Goal: Information Seeking & Learning: Learn about a topic

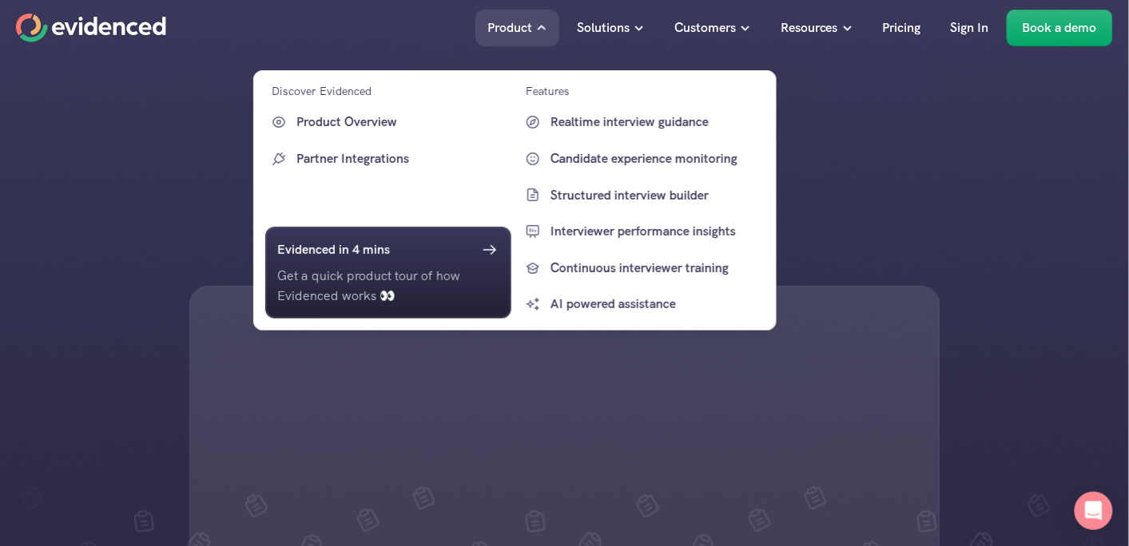
click at [506, 22] on p "Product" at bounding box center [509, 28] width 45 height 21
click at [563, 119] on p "Realtime interview guidance" at bounding box center [655, 122] width 211 height 21
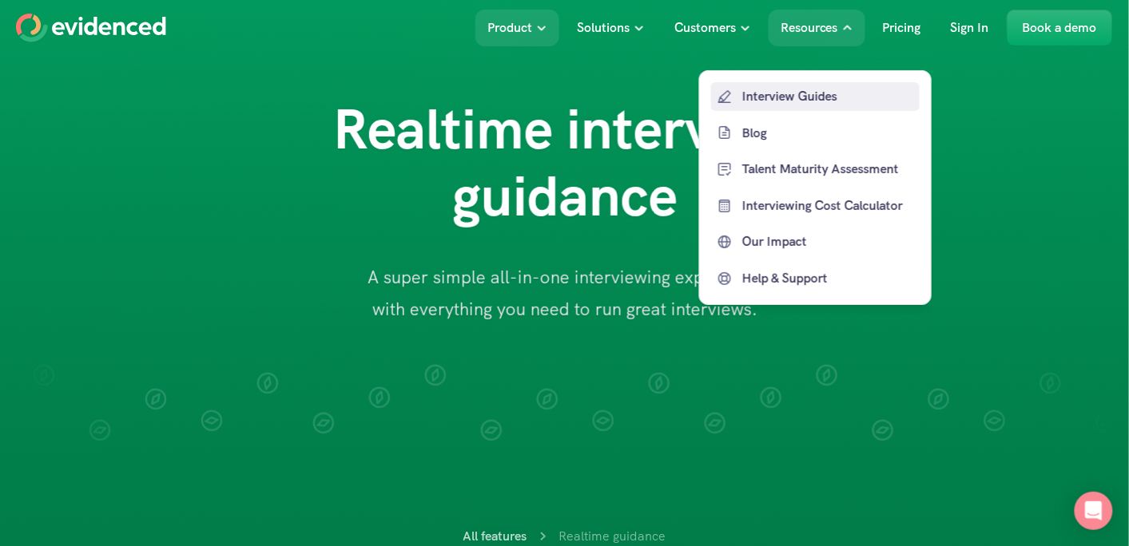
click at [831, 99] on p "Interview Guides" at bounding box center [828, 96] width 173 height 21
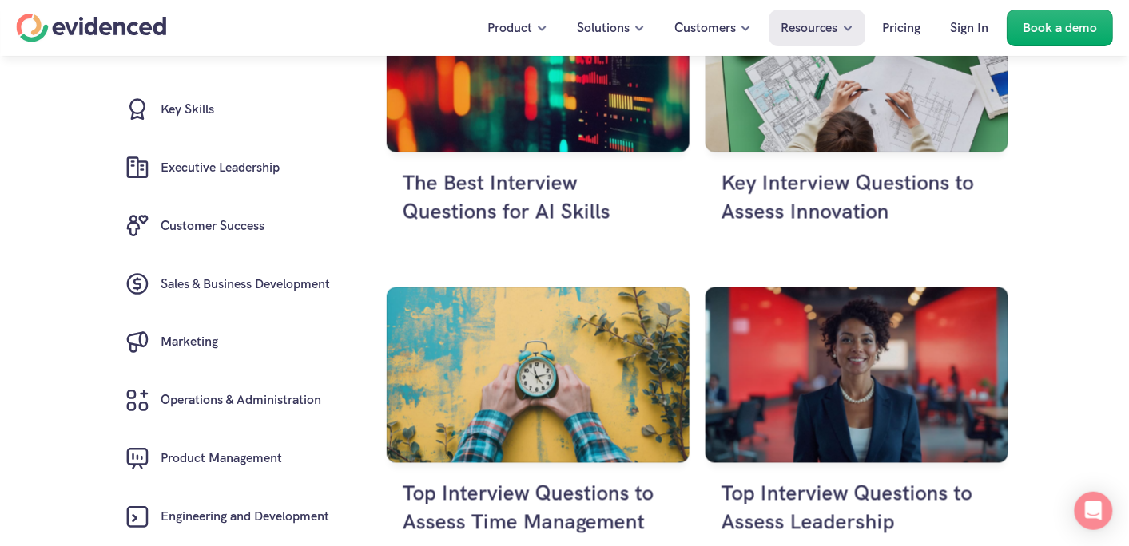
scroll to position [354, 0]
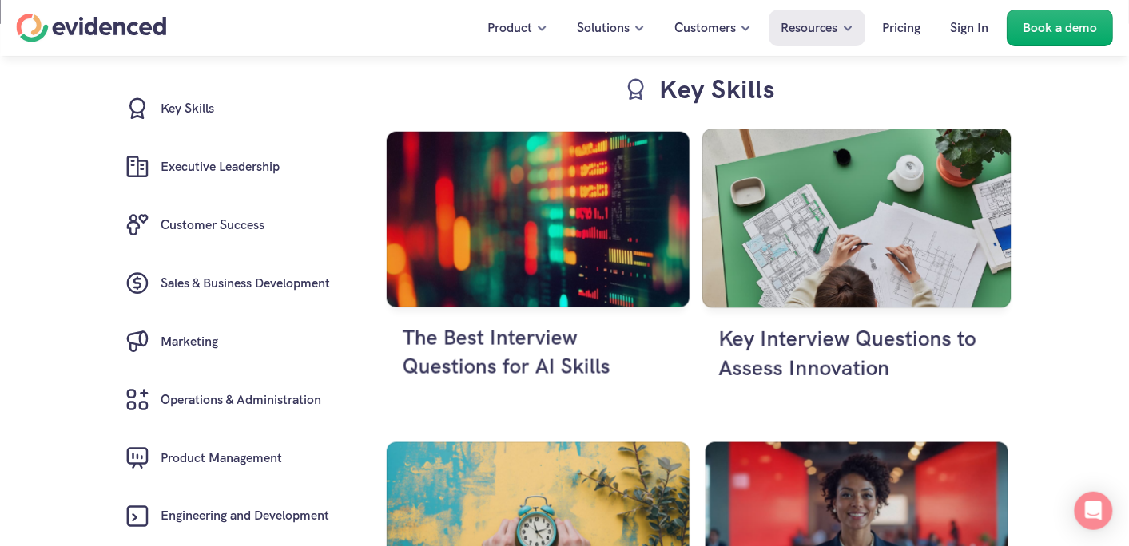
click at [811, 352] on h4 "Key Interview Questions to Assess Innovation" at bounding box center [856, 353] width 276 height 59
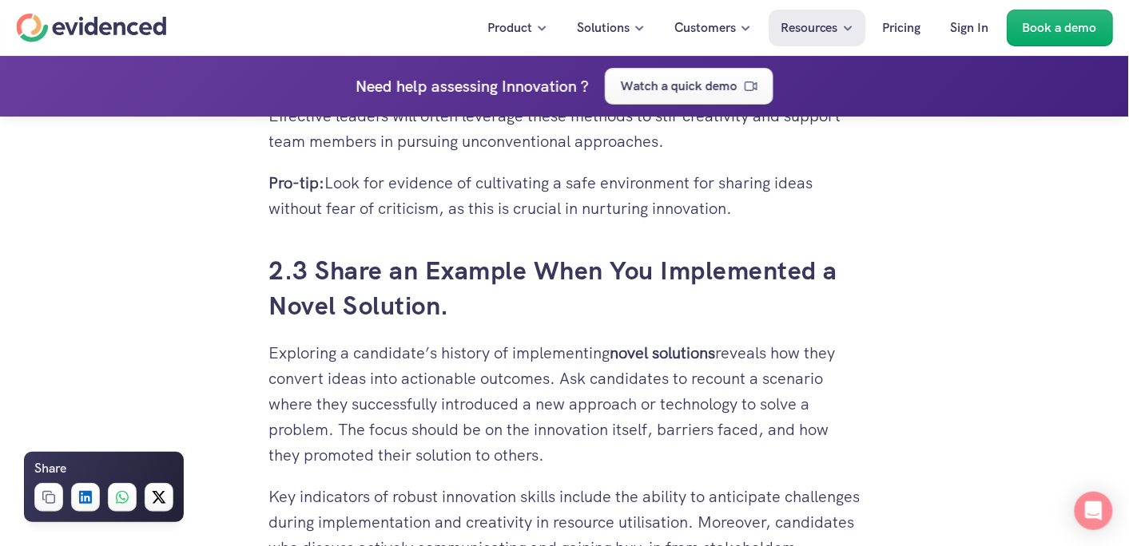
scroll to position [3255, 0]
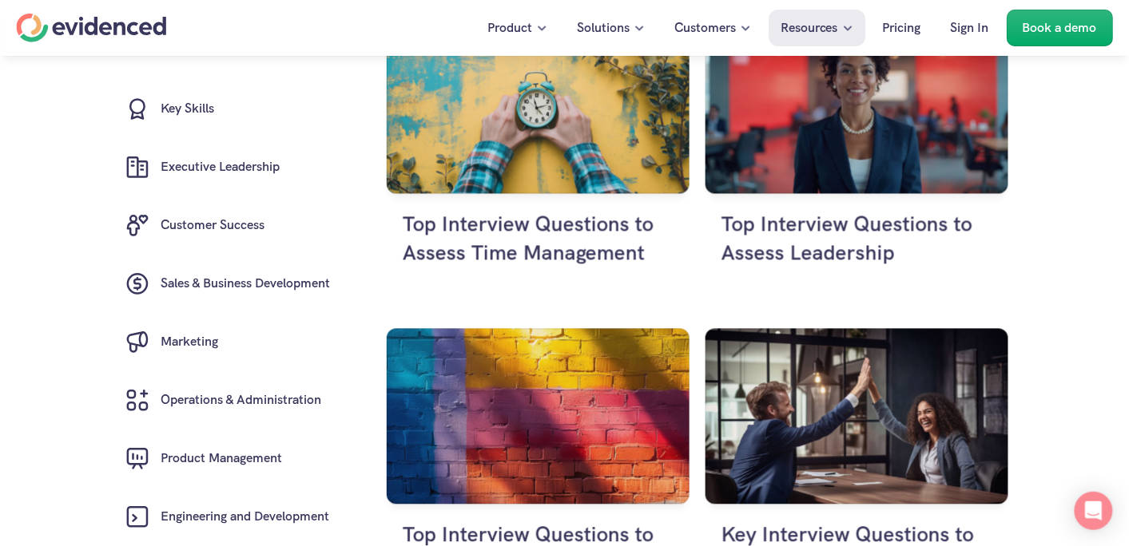
scroll to position [764, 0]
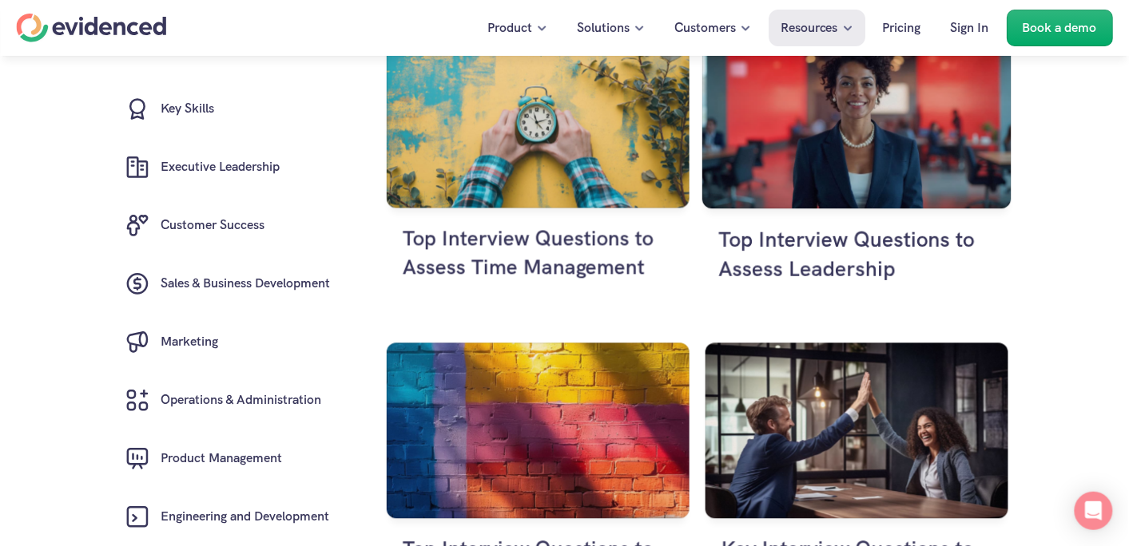
click at [752, 248] on h4 "Top Interview Questions to Assess Leadership" at bounding box center [856, 254] width 276 height 59
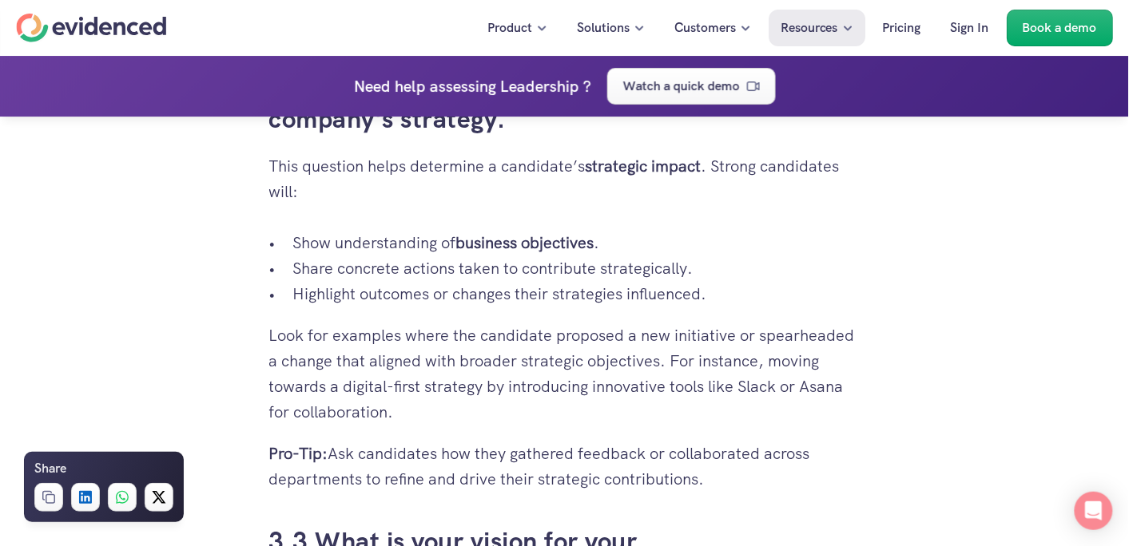
scroll to position [6501, 0]
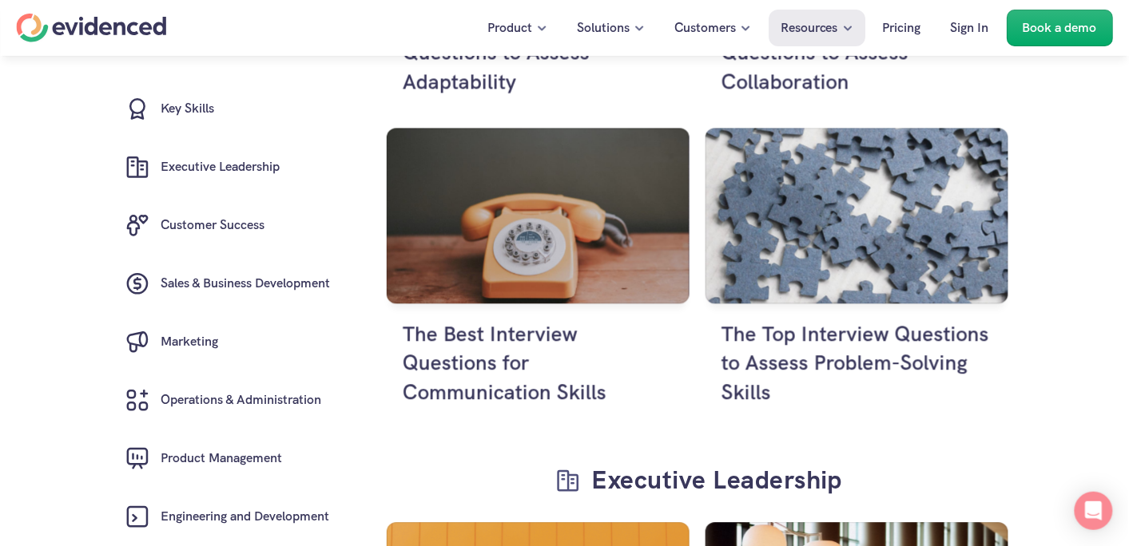
scroll to position [2548, 0]
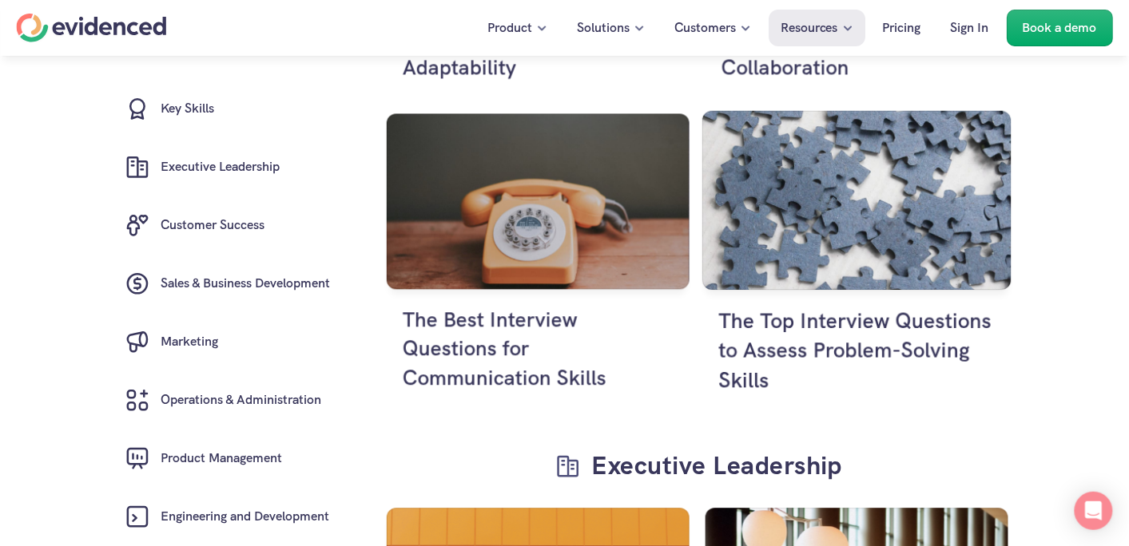
click at [807, 320] on h4 "The Top Interview Questions to Assess Problem-Solving Skills" at bounding box center [856, 350] width 276 height 89
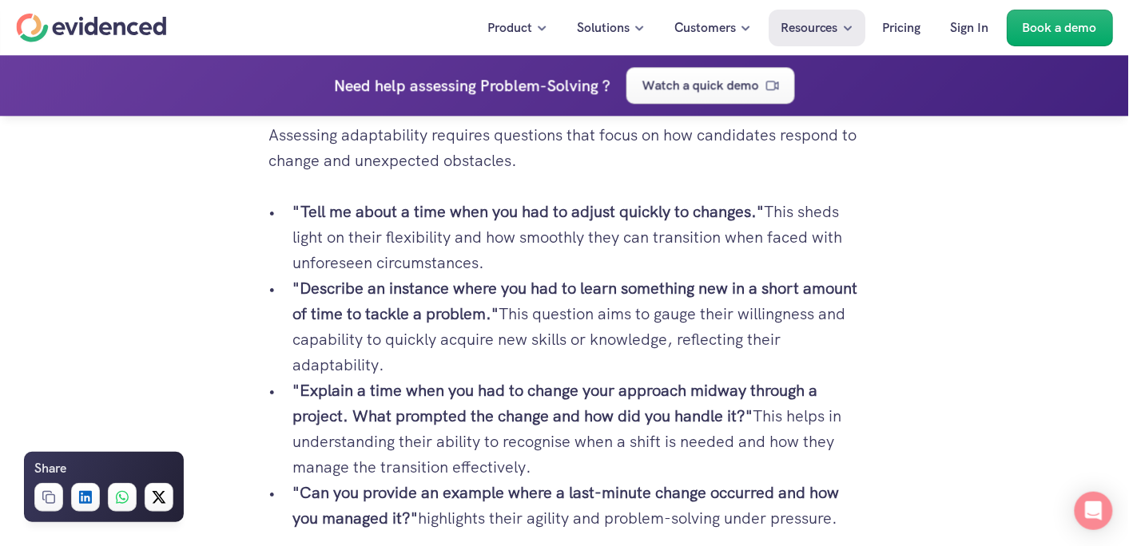
scroll to position [4431, 0]
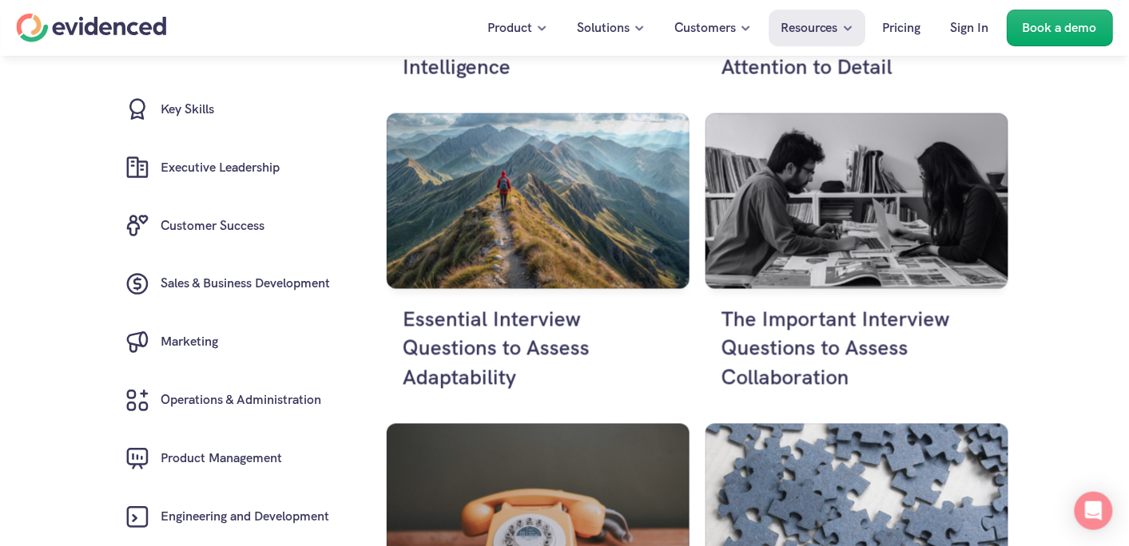
scroll to position [2563, 0]
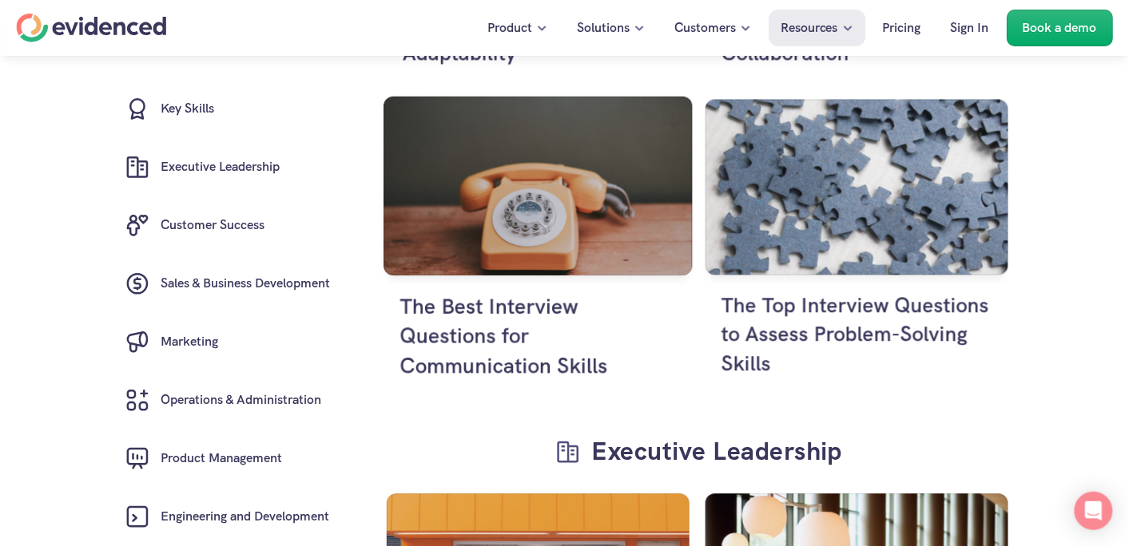
click at [463, 347] on h4 "The Best Interview Questions for Communication Skills" at bounding box center [537, 336] width 276 height 89
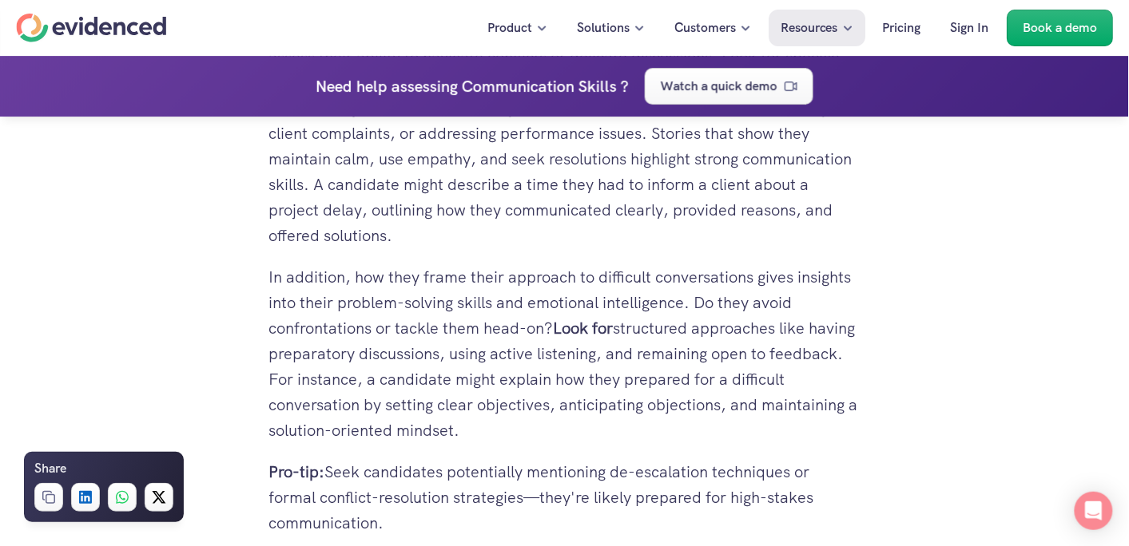
scroll to position [3112, 0]
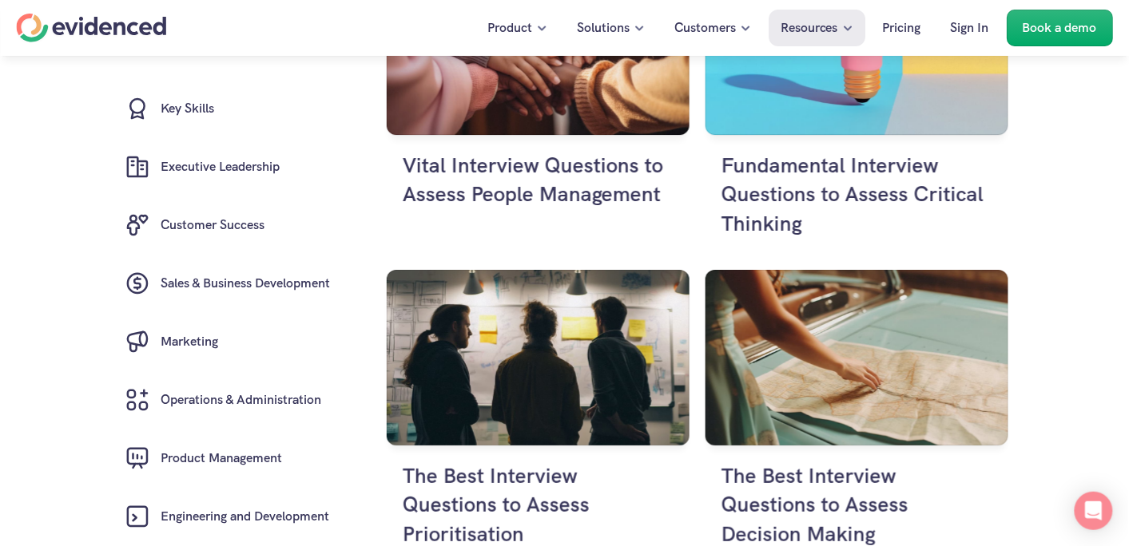
scroll to position [1444, 0]
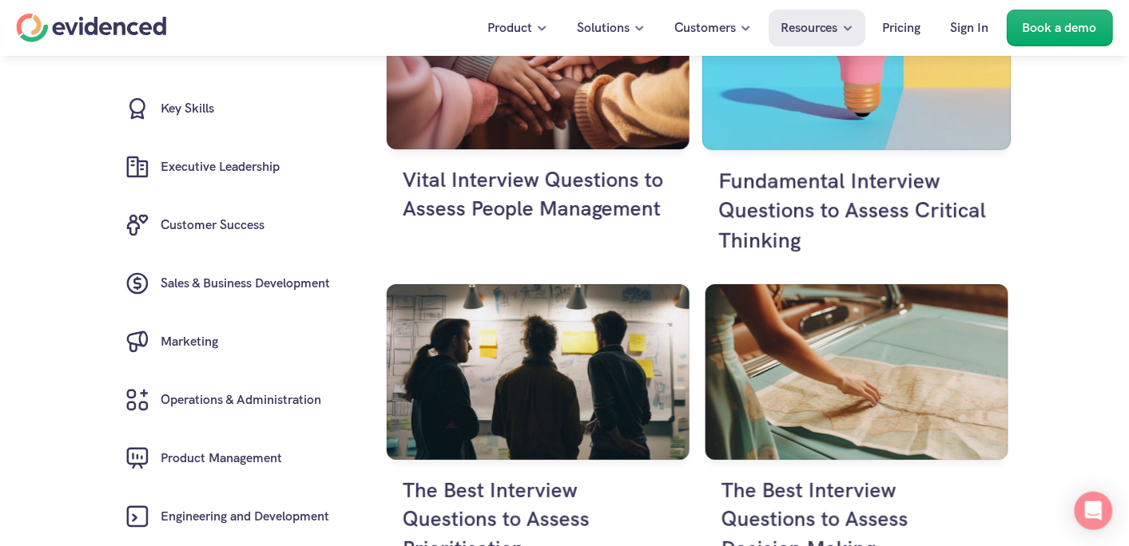
click at [908, 209] on h4 "Fundamental Interview Questions to Assess Critical Thinking" at bounding box center [856, 210] width 276 height 89
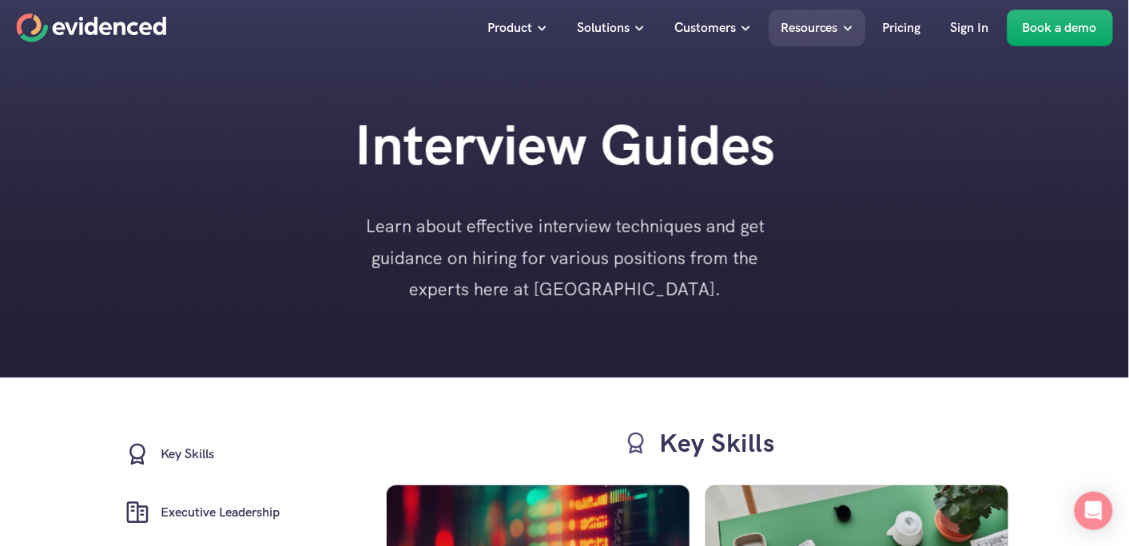
scroll to position [1444, 0]
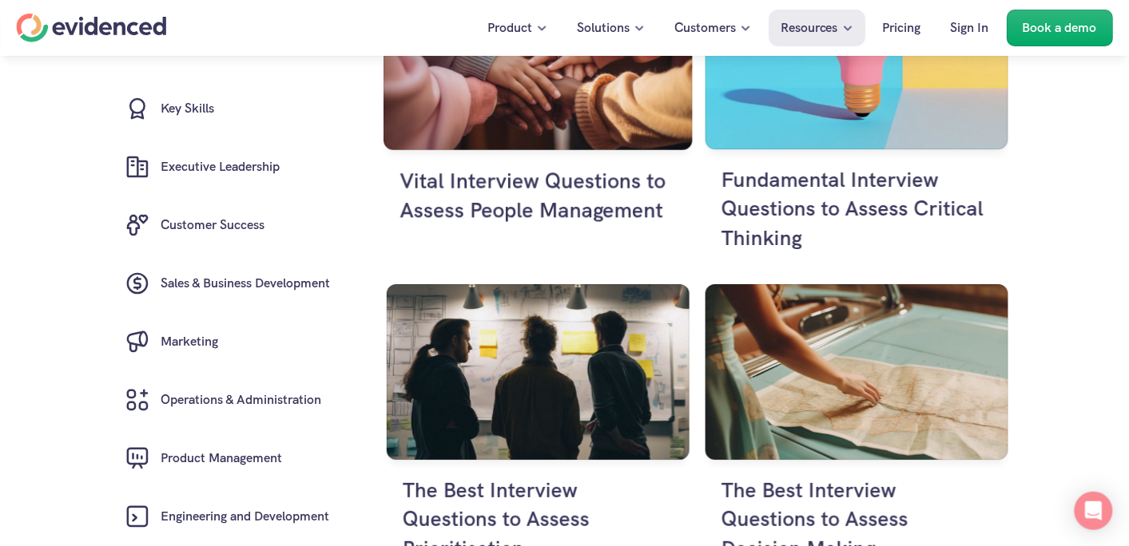
click at [570, 200] on h4 "Vital Interview Questions to Assess People Management" at bounding box center [537, 195] width 276 height 59
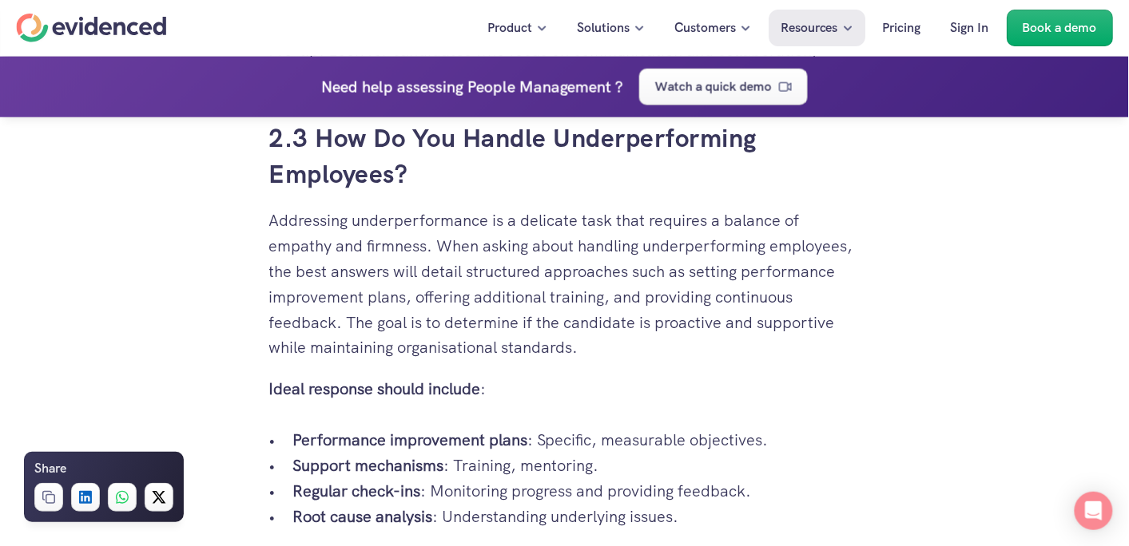
scroll to position [3801, 0]
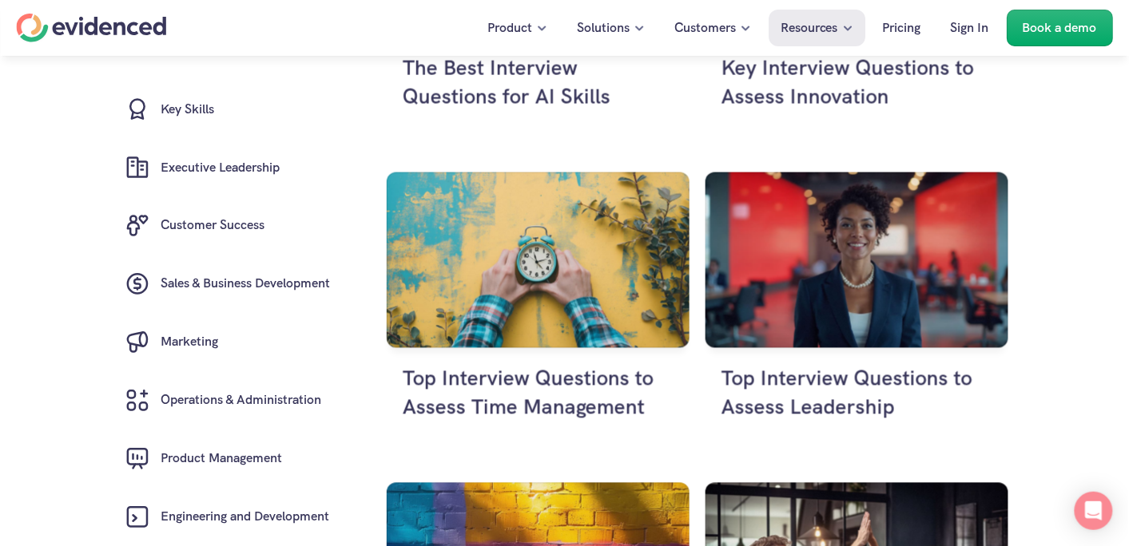
scroll to position [637, 0]
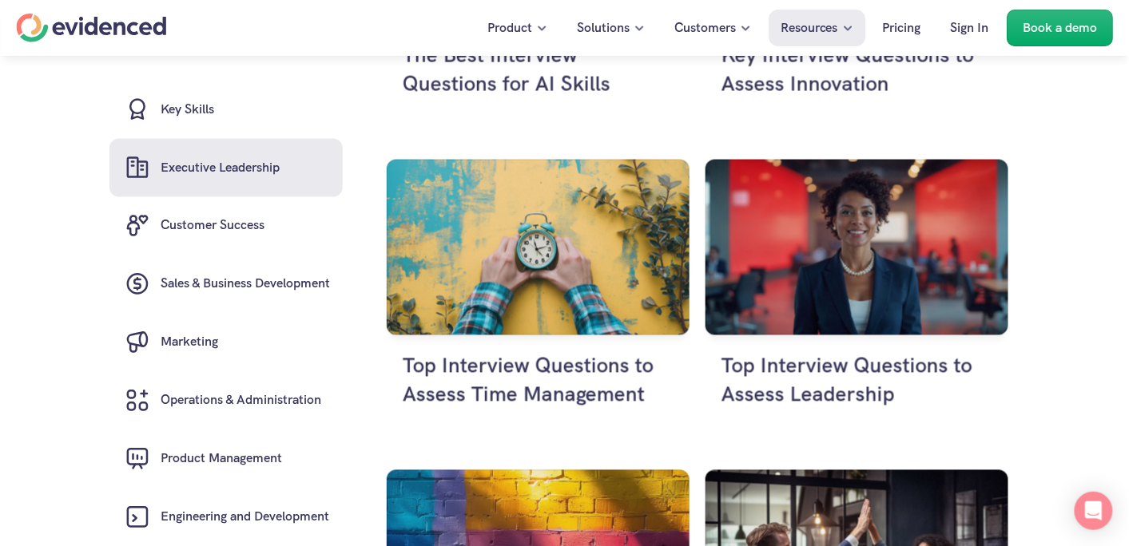
click at [253, 183] on link "Executive Leadership" at bounding box center [225, 167] width 233 height 58
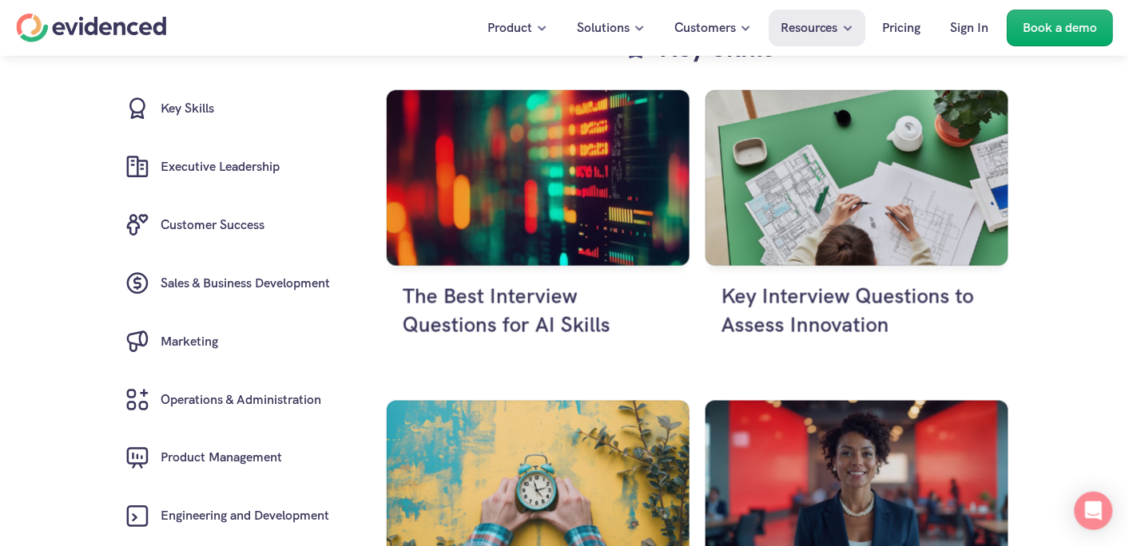
scroll to position [453, 0]
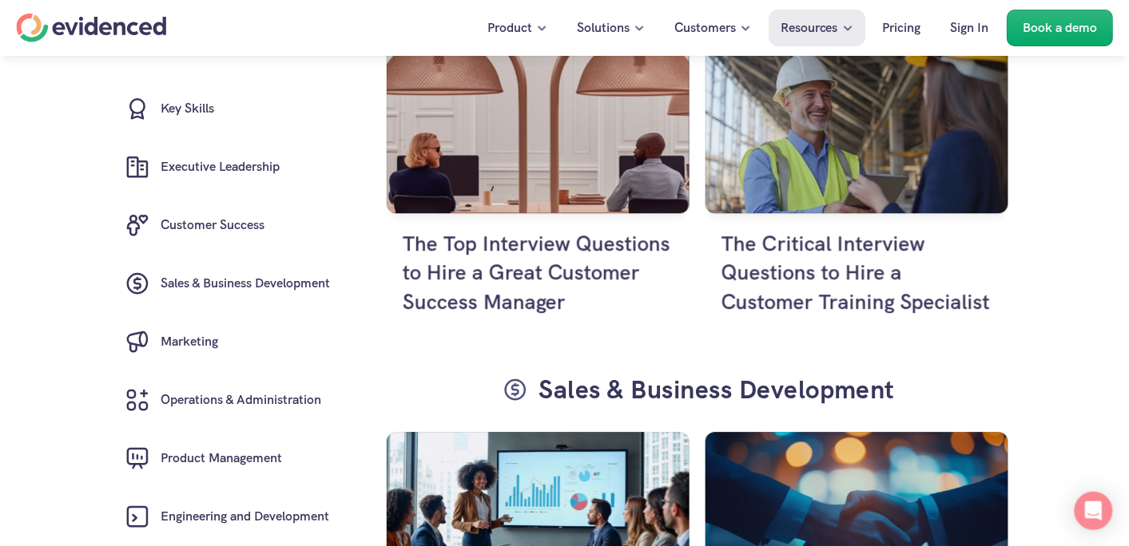
scroll to position [4389, 0]
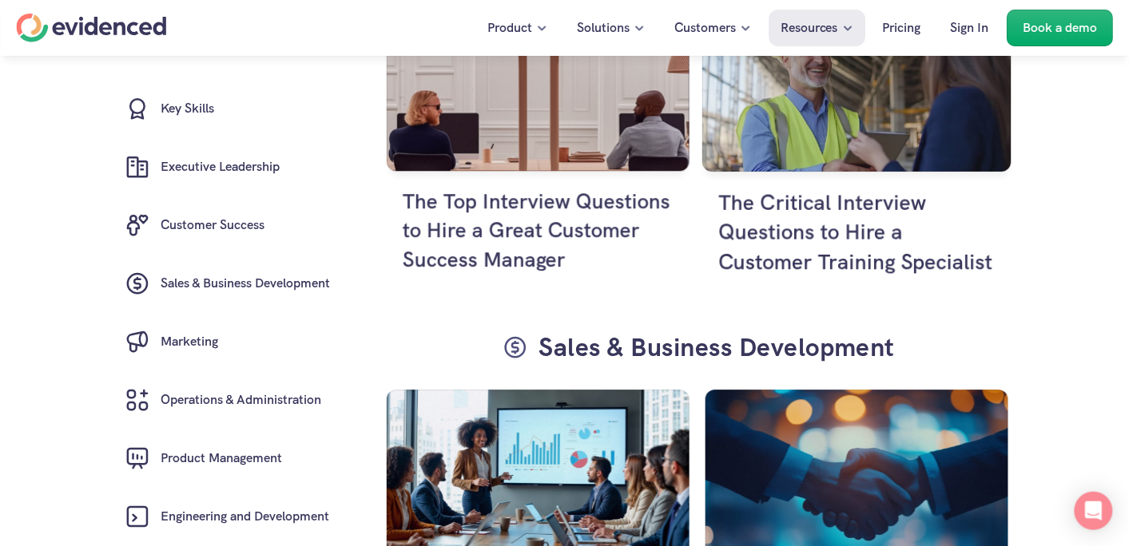
click at [884, 264] on h4 "The Critical Interview Questions to Hire a Customer Training Specialist" at bounding box center [856, 232] width 276 height 89
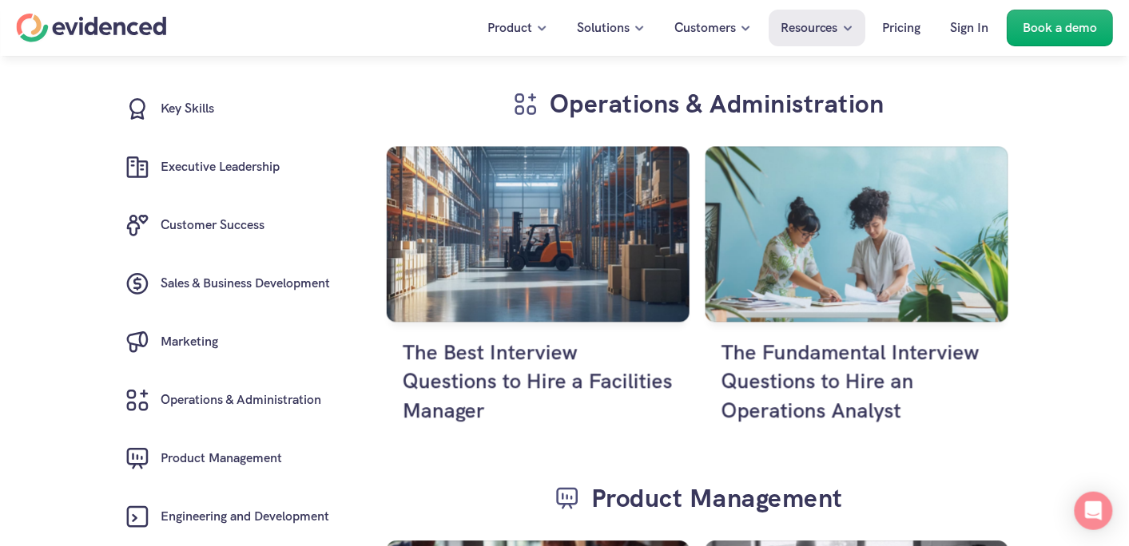
scroll to position [5834, 0]
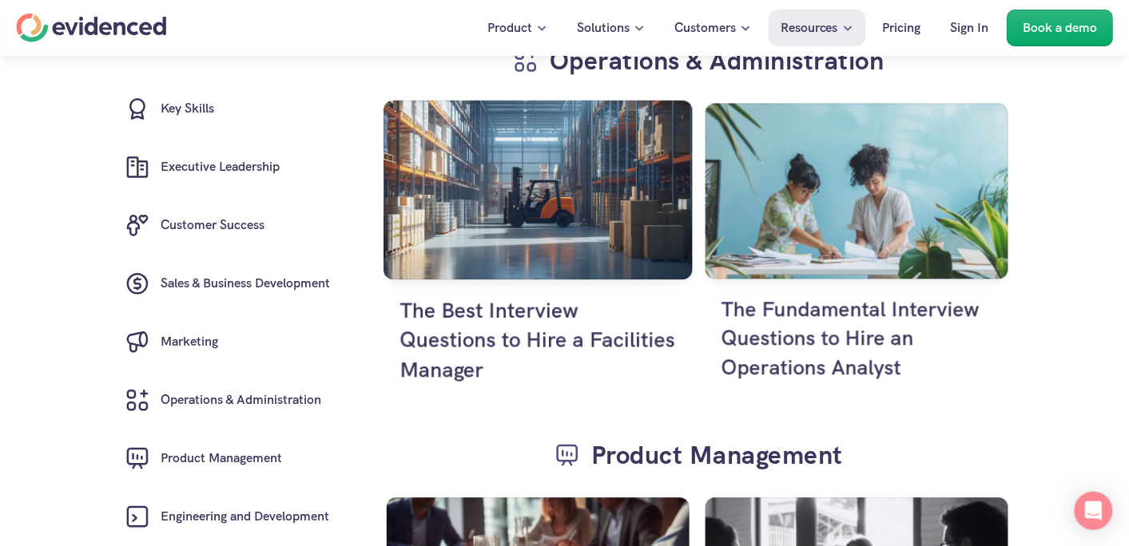
click at [474, 345] on h4 "The Best Interview Questions to Hire a Facilities Manager" at bounding box center [537, 340] width 276 height 89
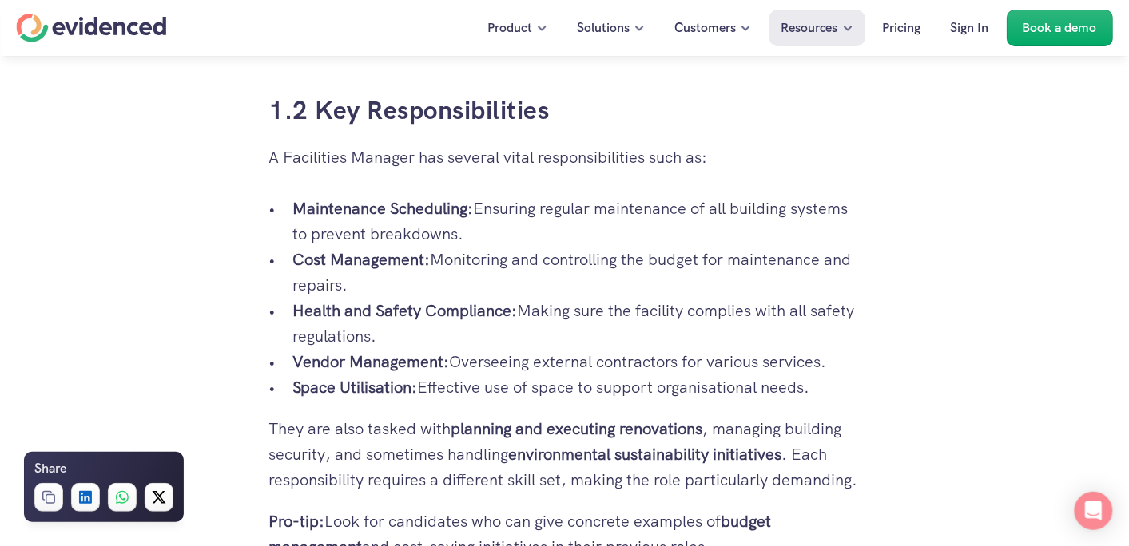
scroll to position [1470, 0]
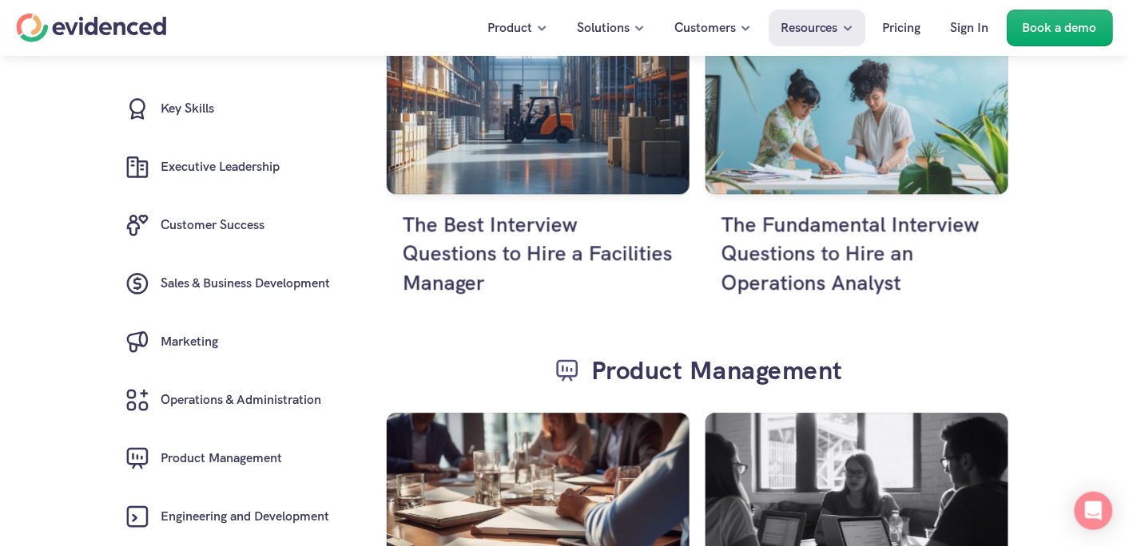
scroll to position [5933, 0]
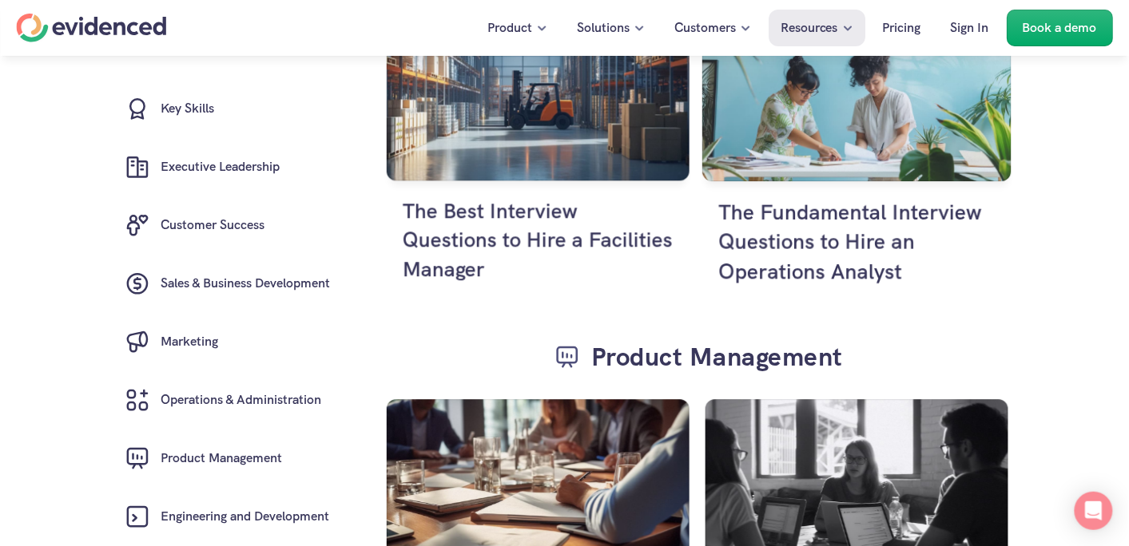
click at [842, 262] on h4 "The Fundamental Interview Questions to Hire an Operations Analyst" at bounding box center [856, 241] width 276 height 89
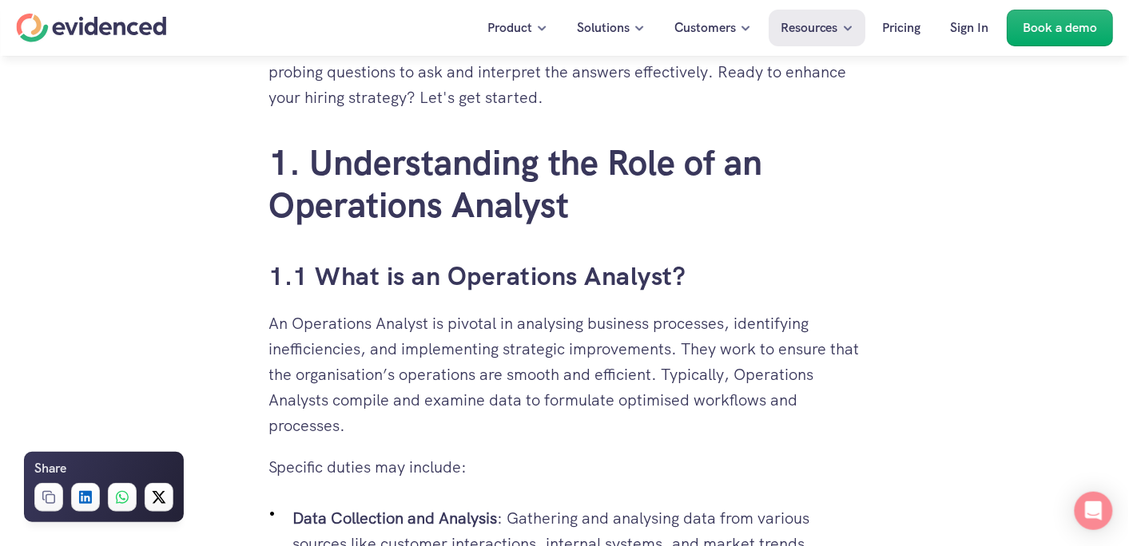
scroll to position [1033, 0]
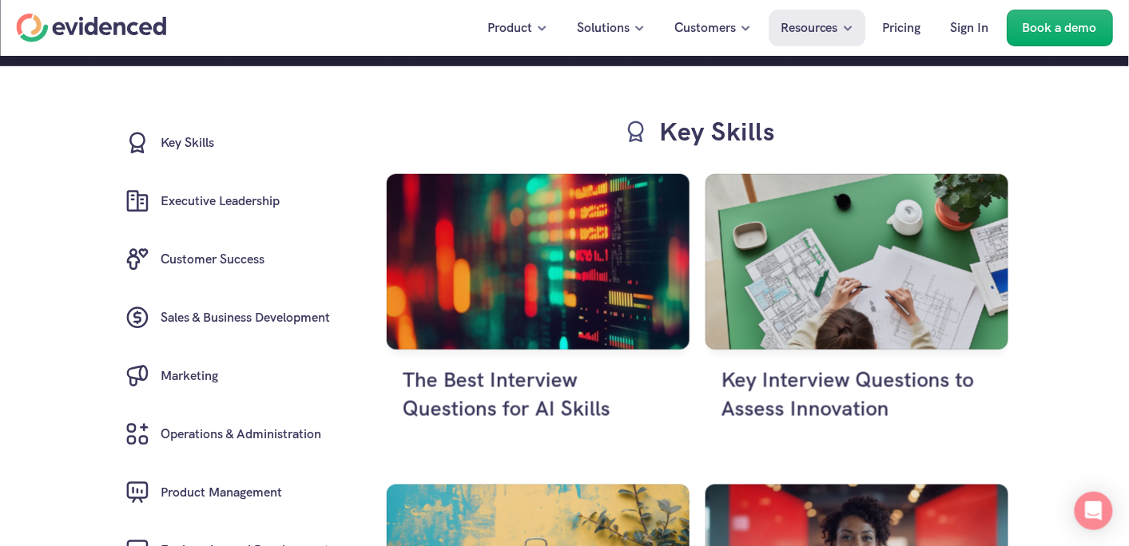
scroll to position [198, 0]
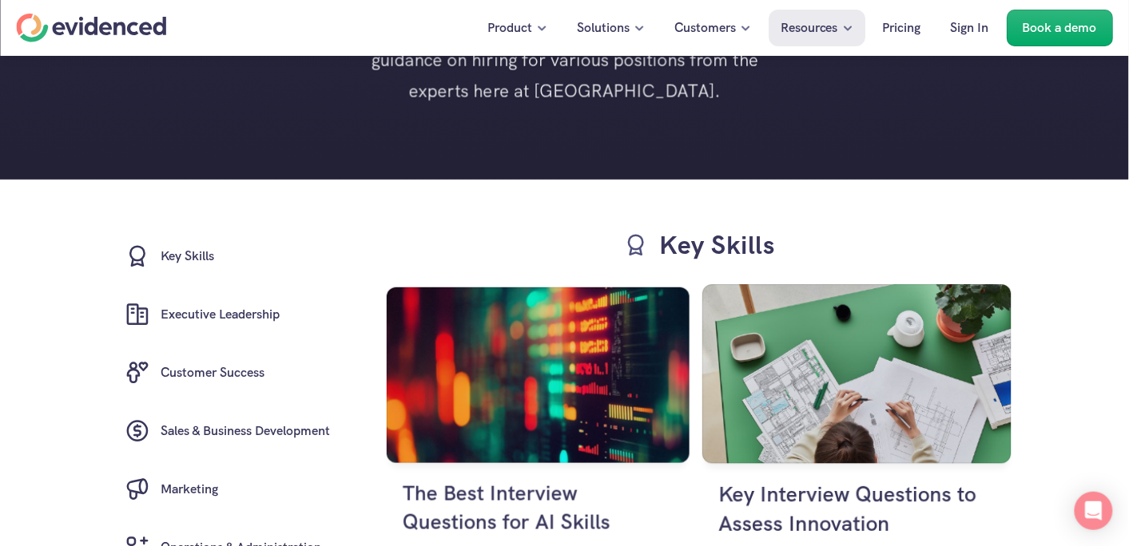
click at [834, 513] on h4 "Key Interview Questions to Assess Innovation" at bounding box center [856, 509] width 276 height 59
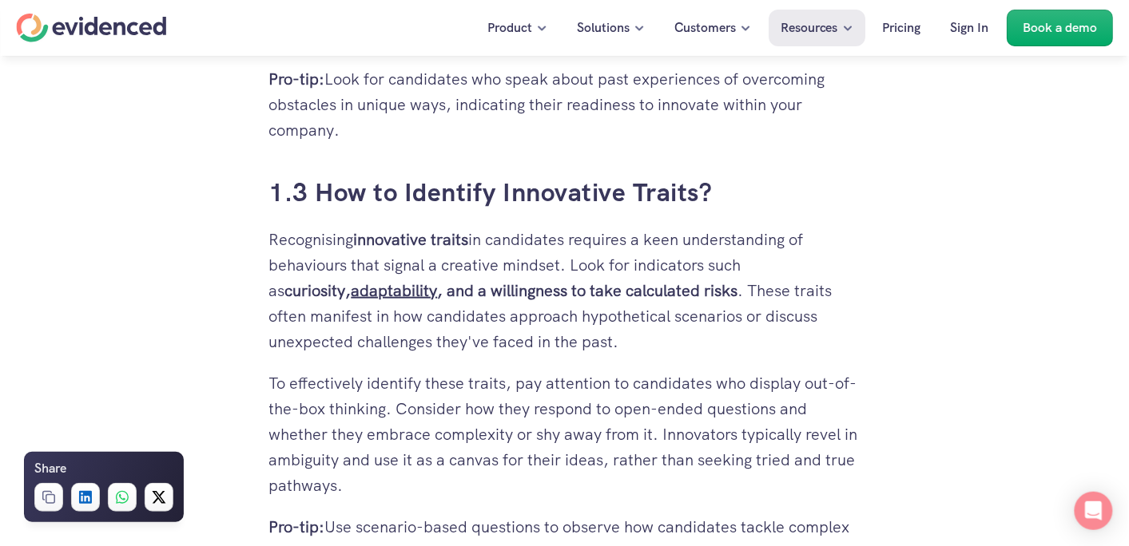
scroll to position [1913, 0]
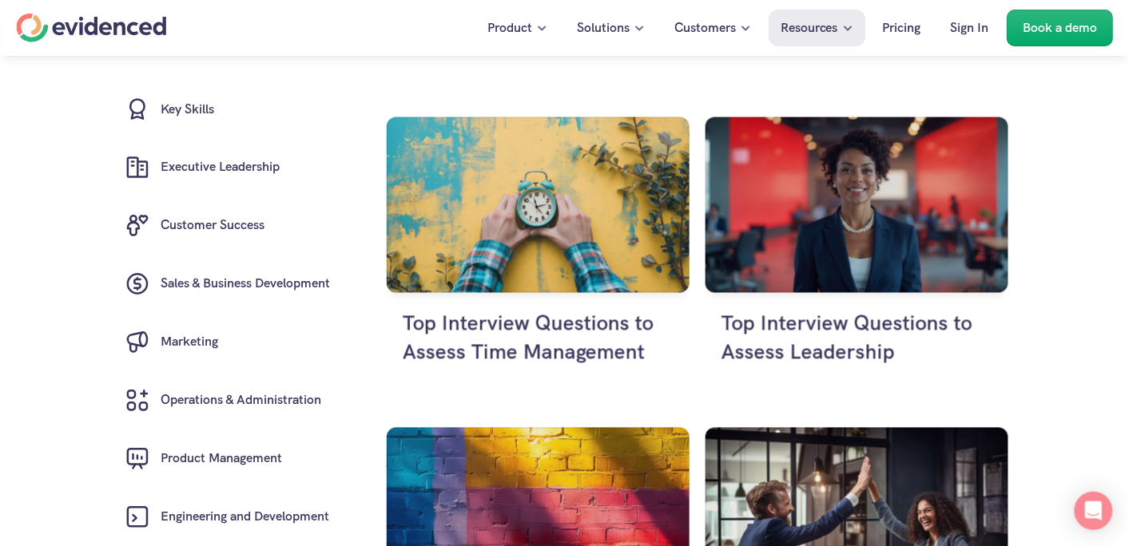
scroll to position [708, 0]
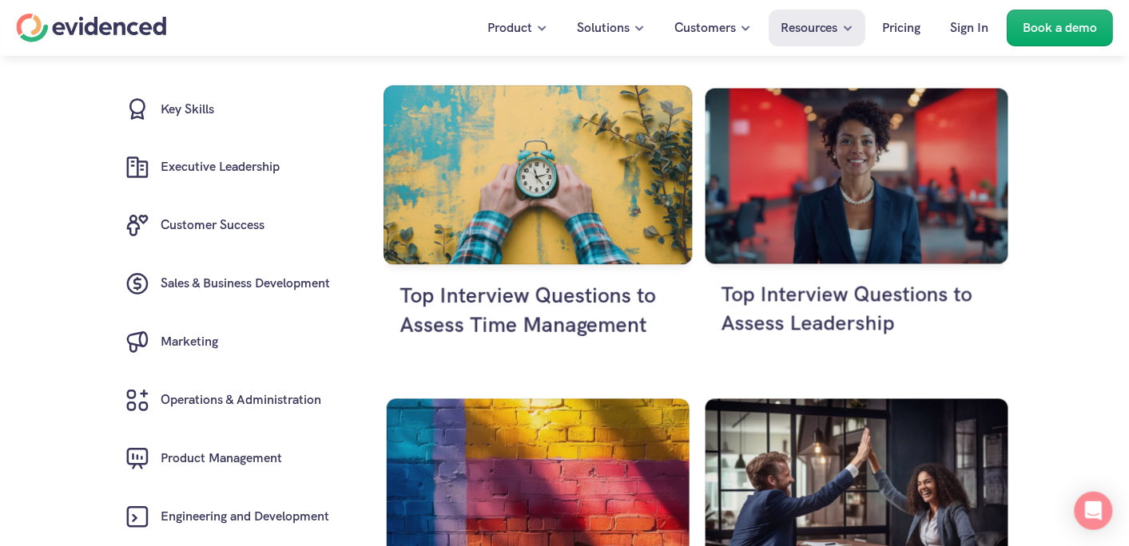
click at [539, 324] on h4 "Top Interview Questions to Assess Time Management" at bounding box center [537, 310] width 276 height 59
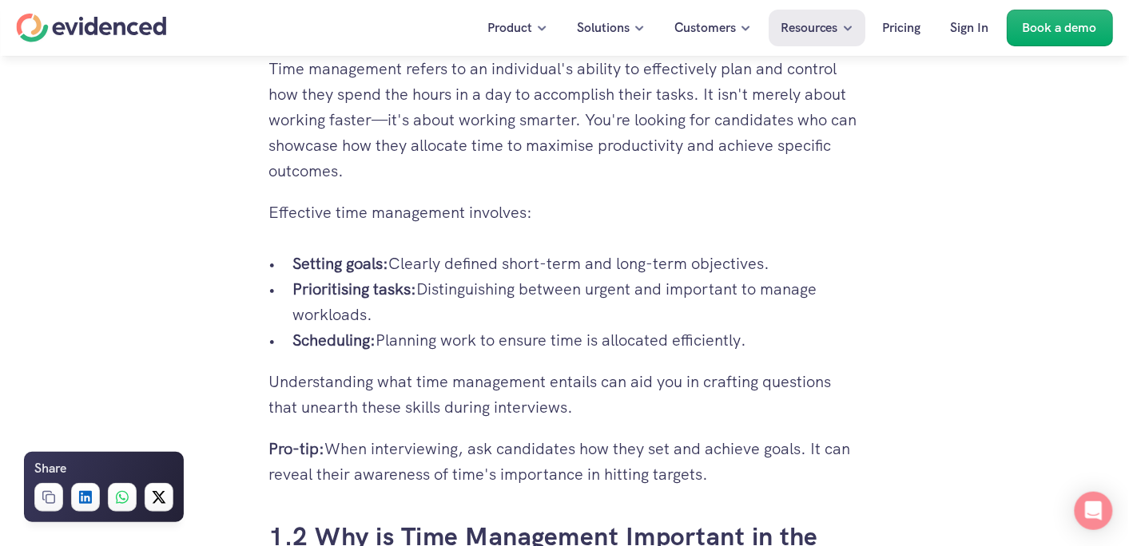
scroll to position [1162, 0]
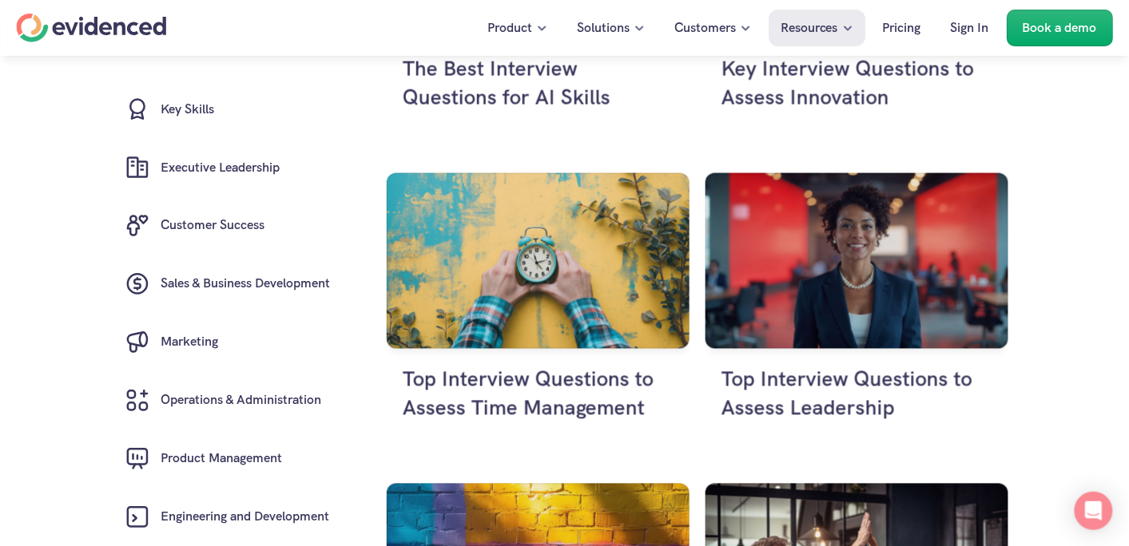
scroll to position [693, 0]
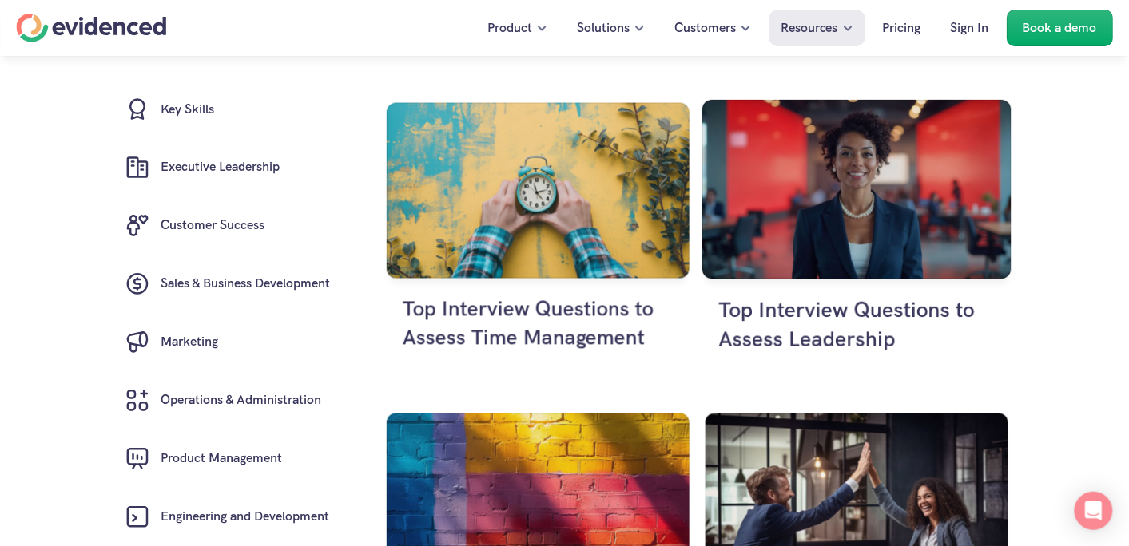
click at [799, 323] on h4 "Top Interview Questions to Assess Leadership" at bounding box center [856, 325] width 276 height 59
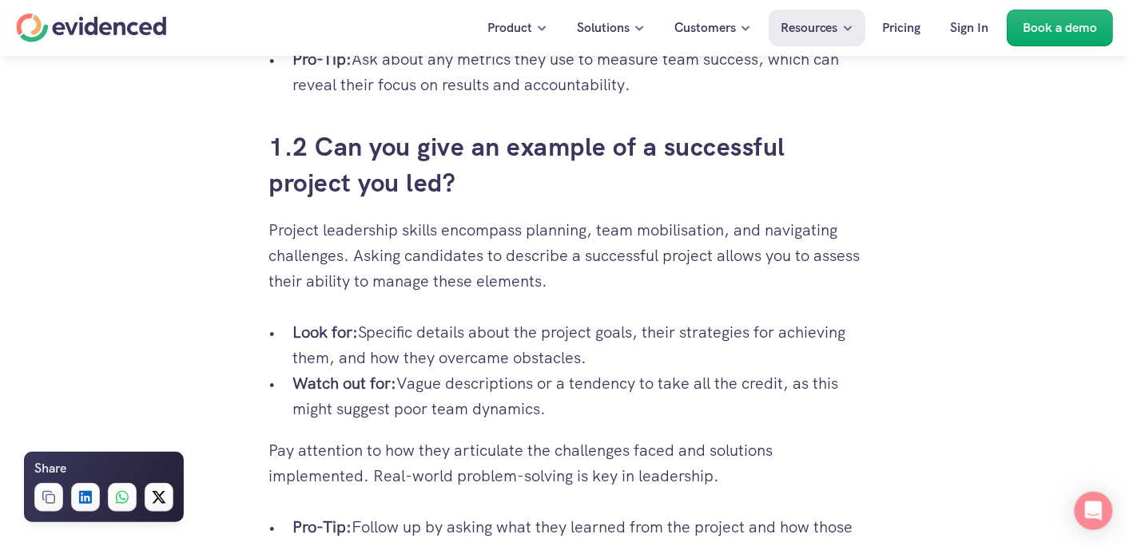
scroll to position [1520, 0]
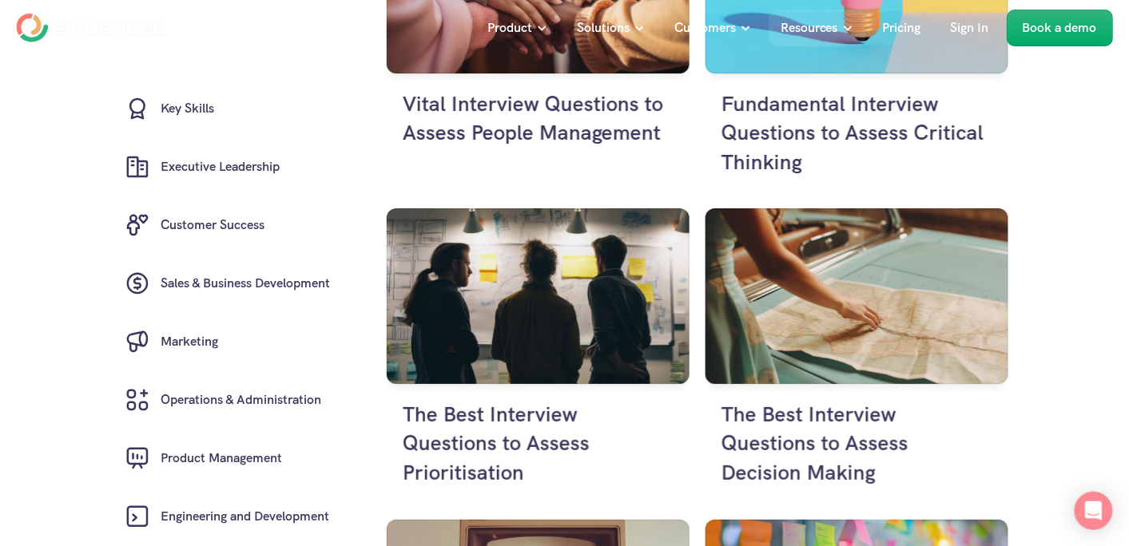
scroll to position [2917, 0]
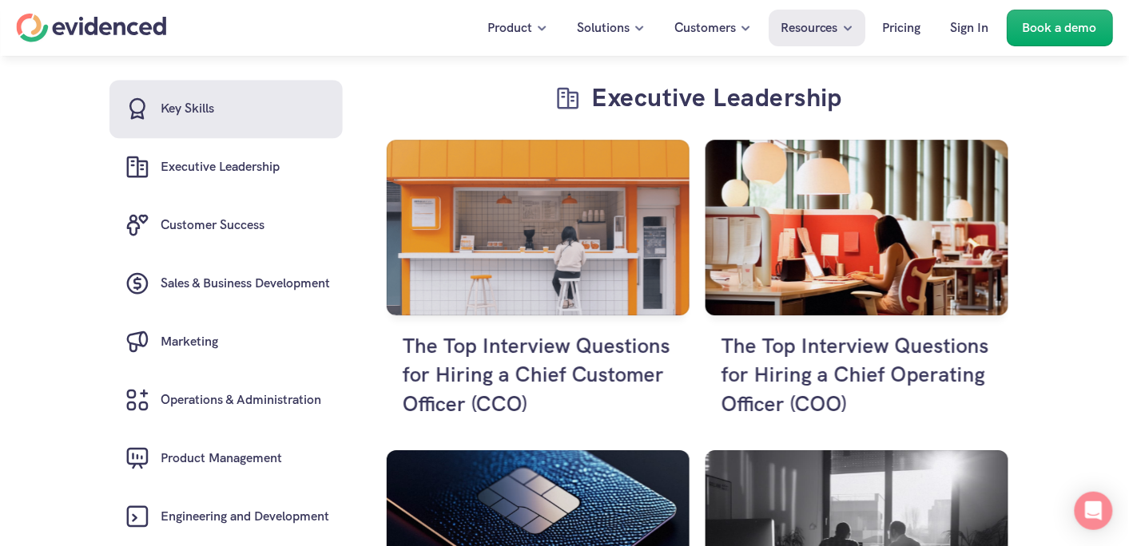
click at [208, 107] on h6 "Key Skills" at bounding box center [188, 109] width 54 height 21
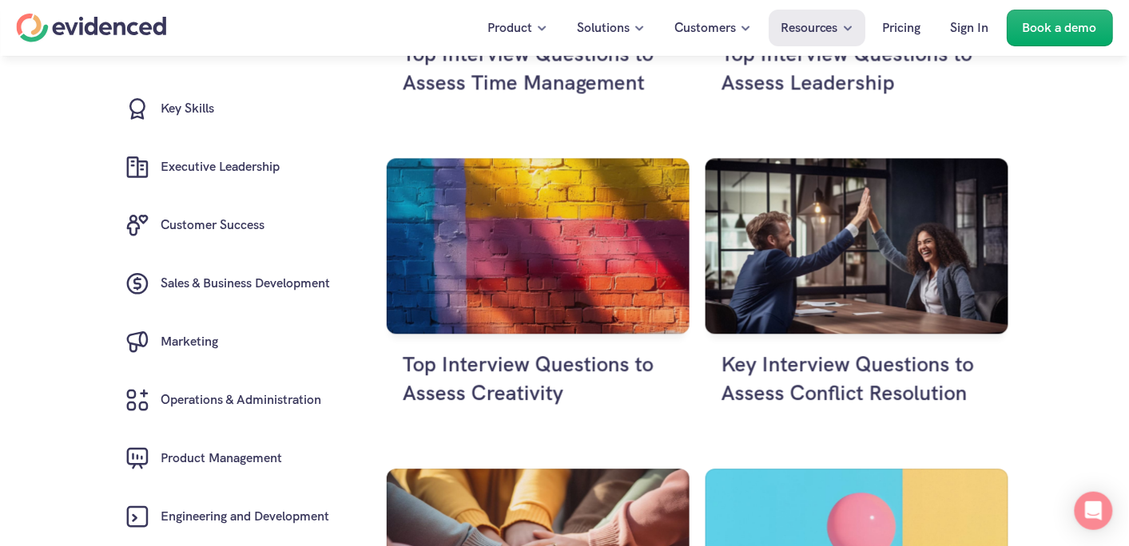
scroll to position [963, 0]
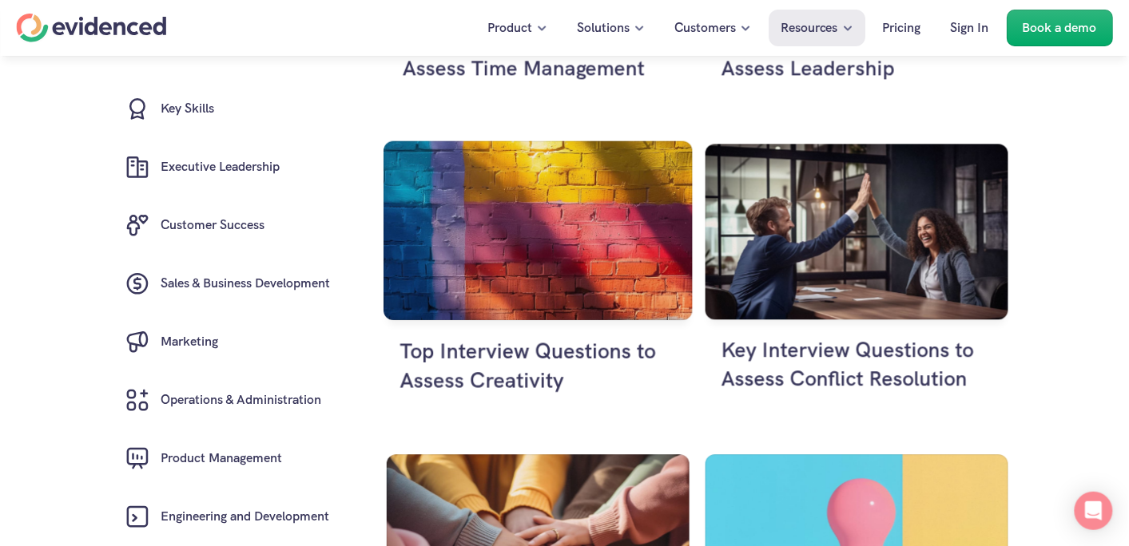
click at [482, 354] on h4 "Top Interview Questions to Assess Creativity" at bounding box center [537, 365] width 276 height 59
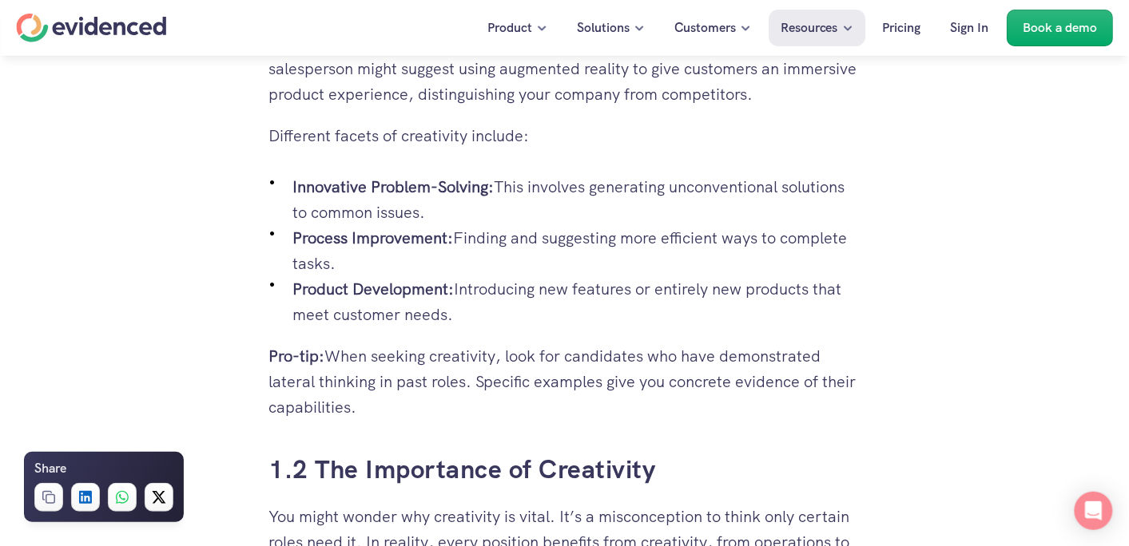
scroll to position [1190, 0]
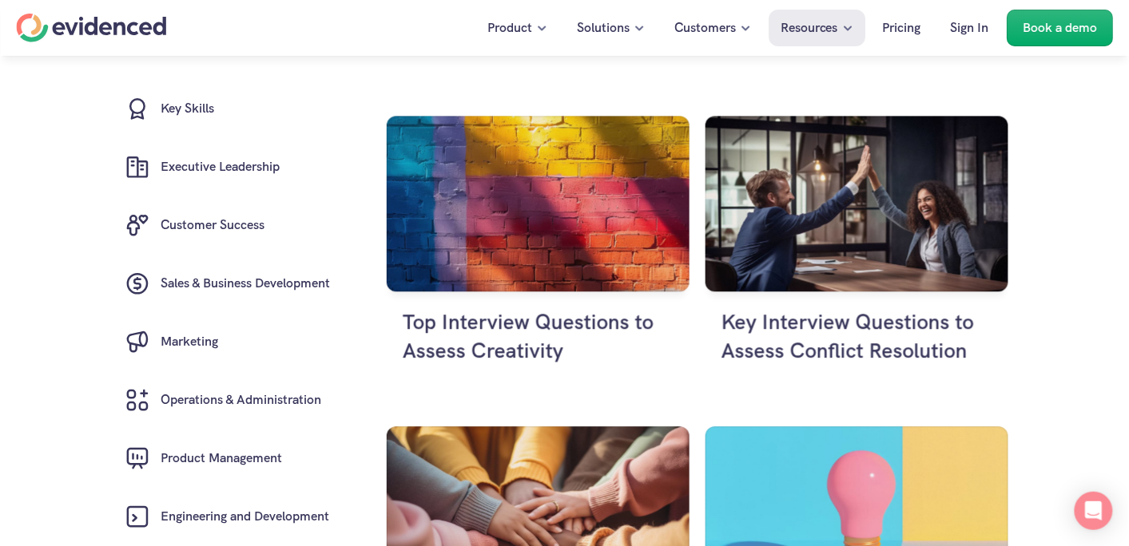
scroll to position [1005, 0]
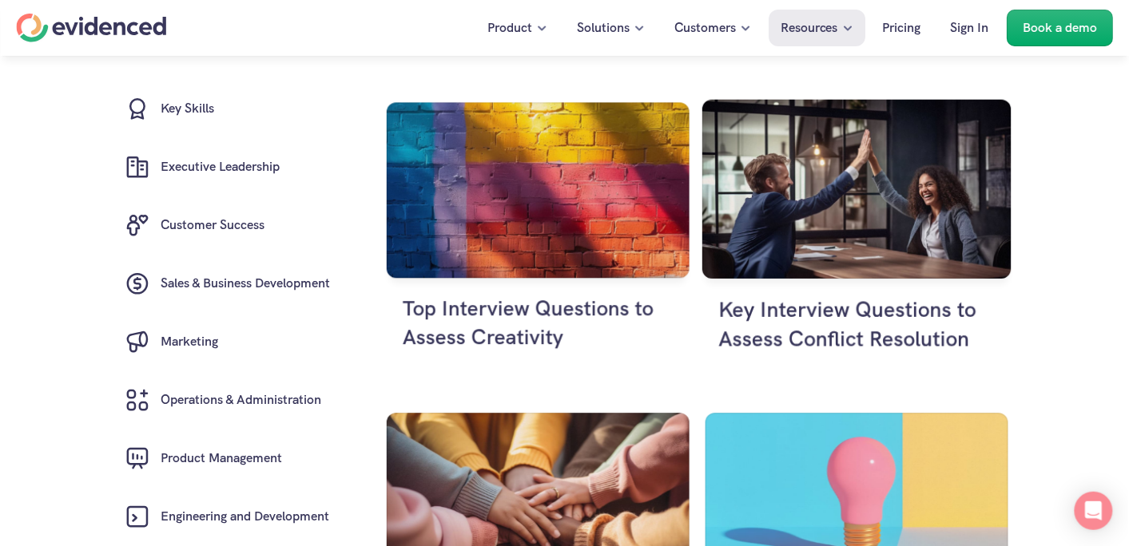
click at [854, 337] on h4 "Key Interview Questions to Assess Conflict Resolution" at bounding box center [856, 324] width 276 height 59
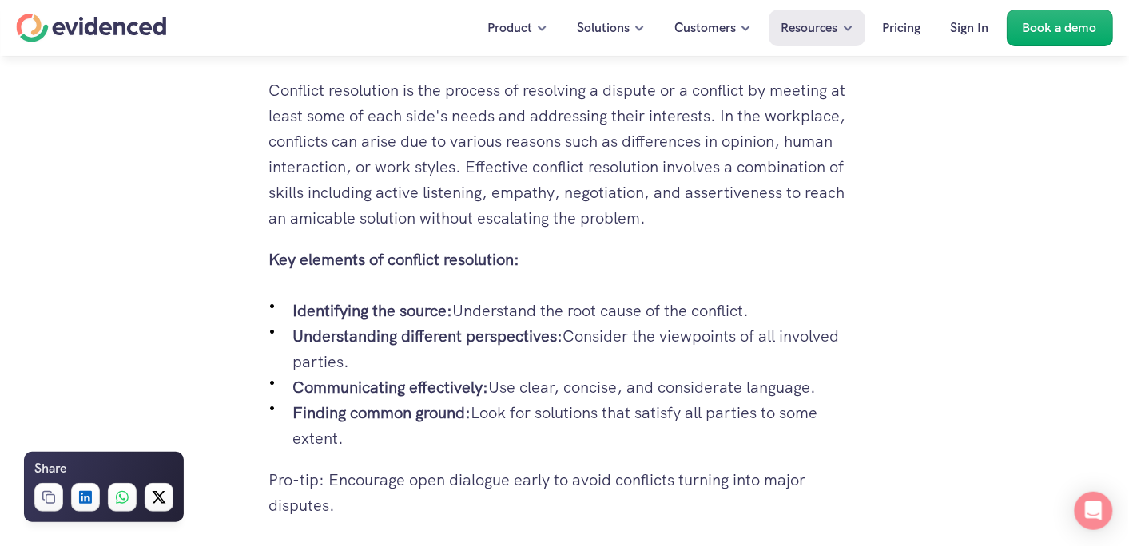
scroll to position [1072, 0]
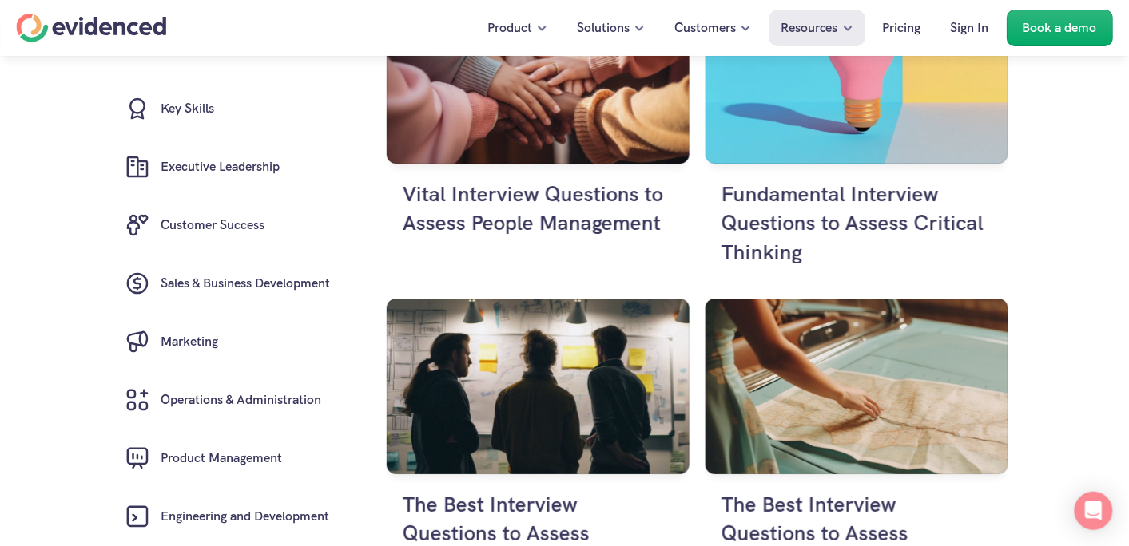
scroll to position [1444, 0]
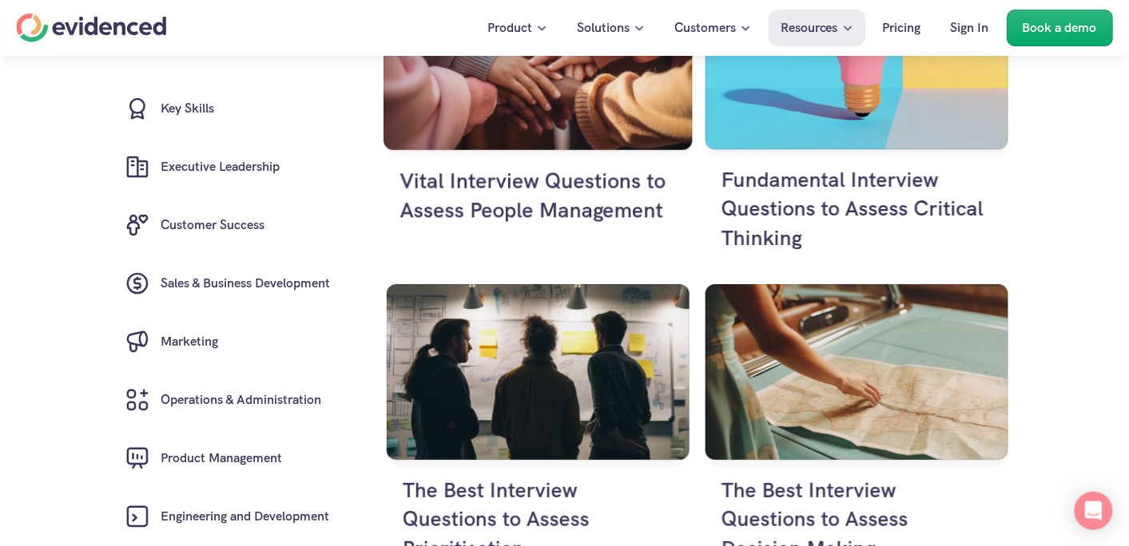
click at [529, 209] on h4 "Vital Interview Questions to Assess People Management" at bounding box center [537, 195] width 276 height 59
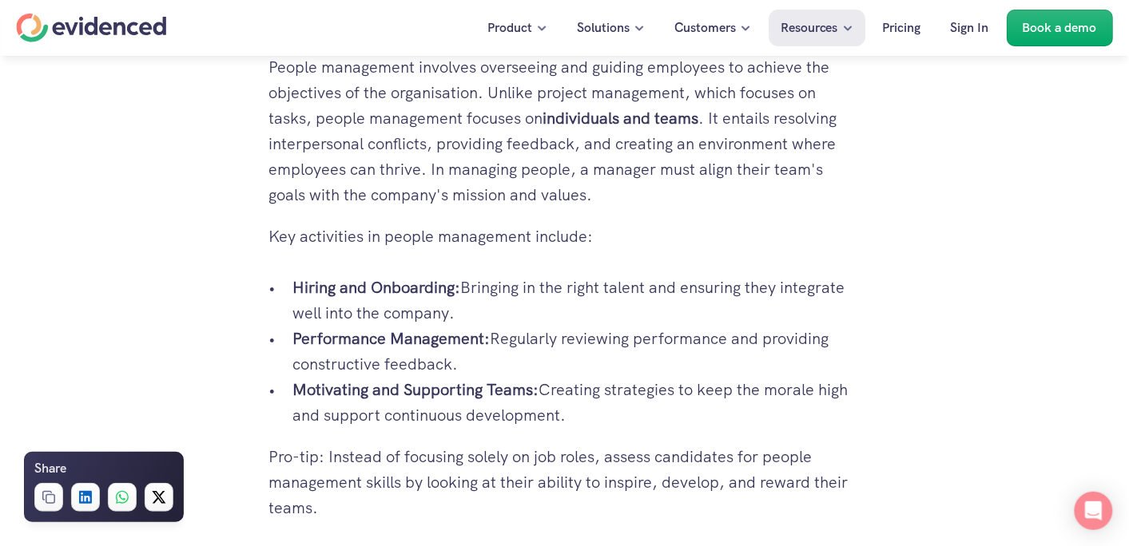
scroll to position [1257, 0]
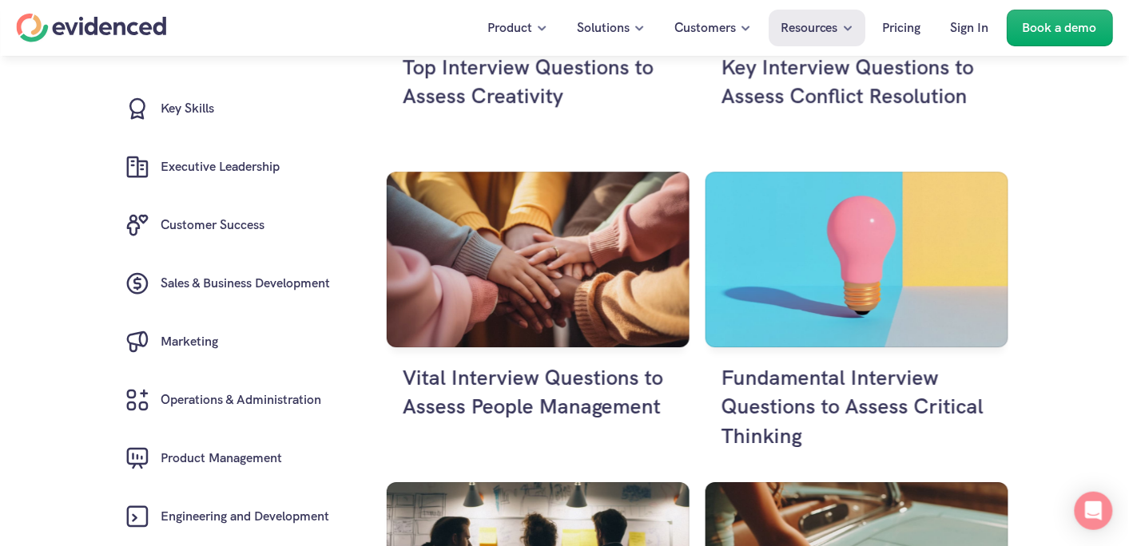
scroll to position [1260, 0]
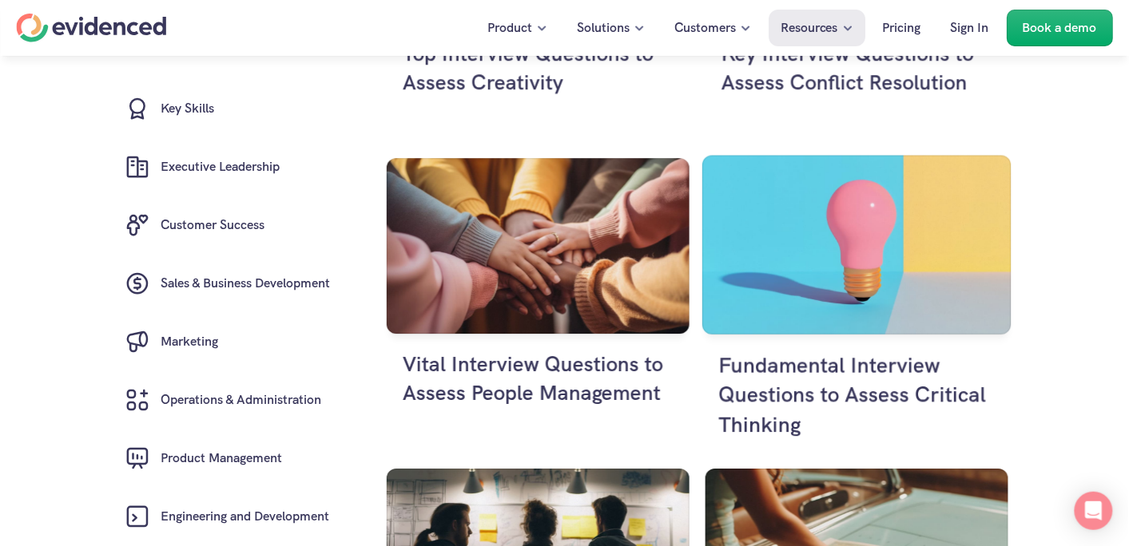
click at [785, 371] on h4 "Fundamental Interview Questions to Assess Critical Thinking" at bounding box center [856, 395] width 276 height 89
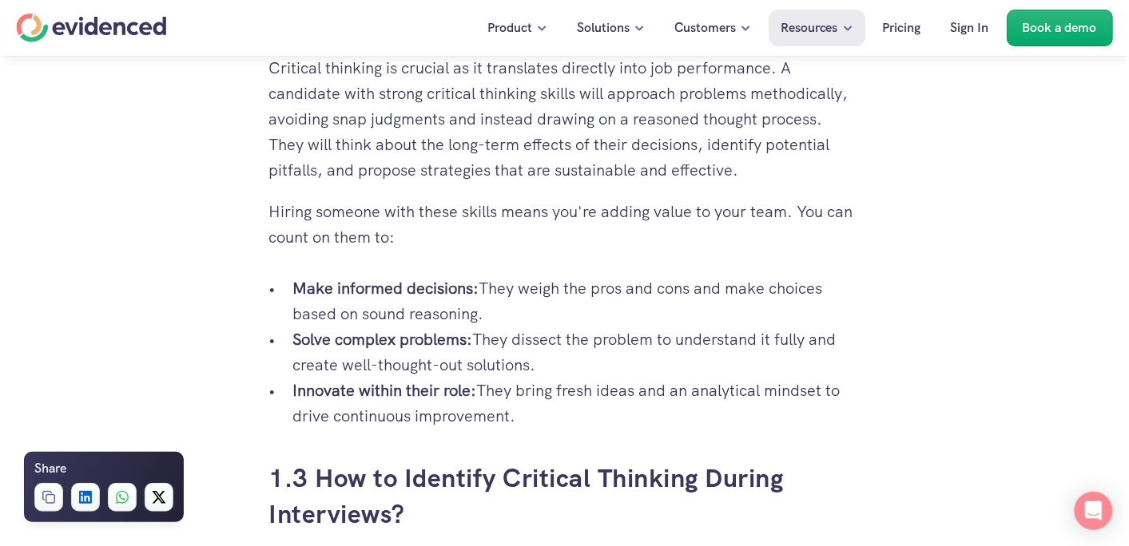
scroll to position [1594, 0]
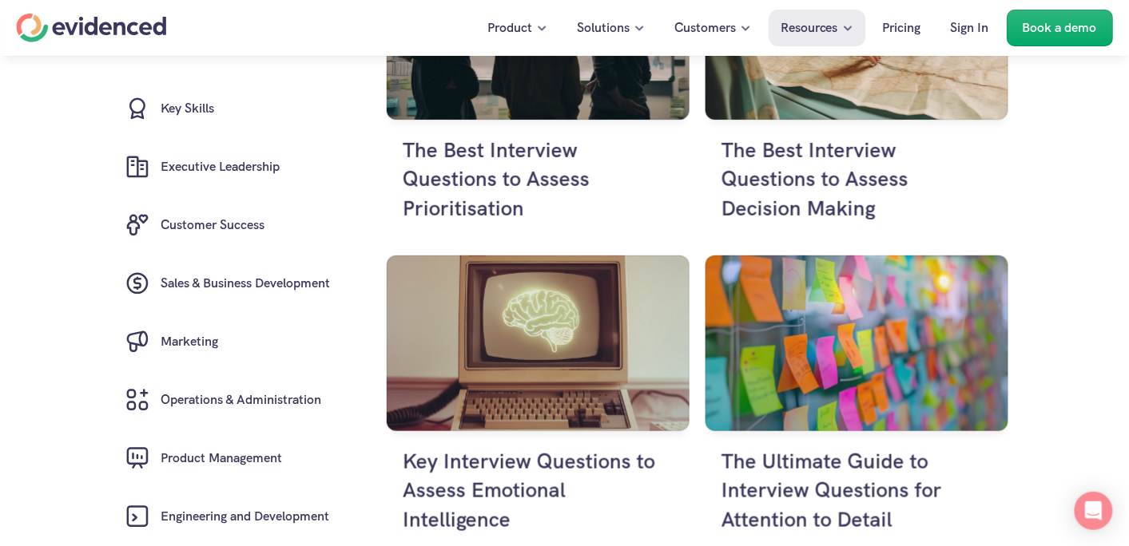
scroll to position [1799, 0]
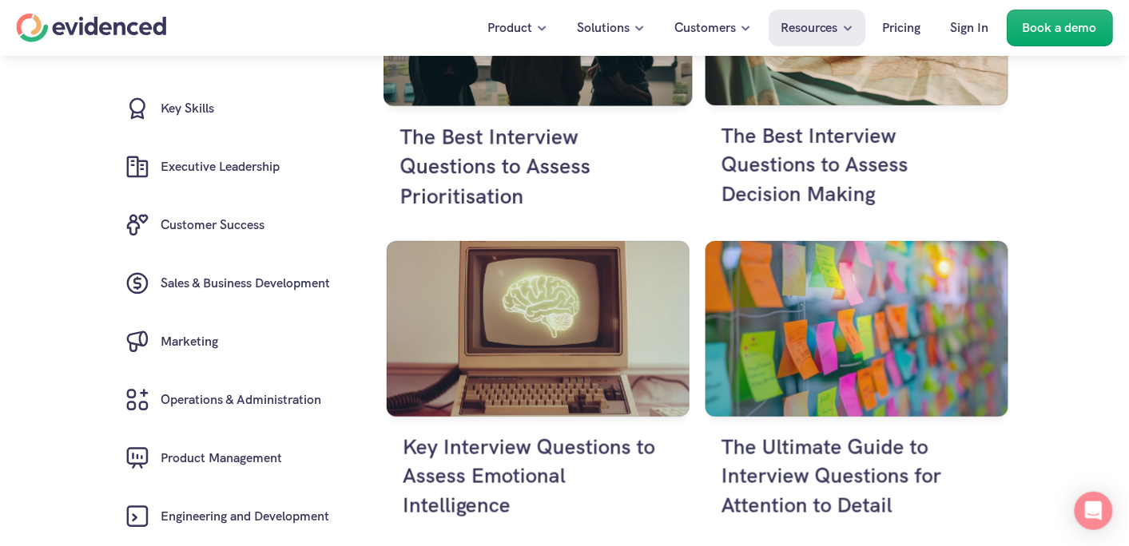
click at [499, 177] on h4 "The Best Interview Questions to Assess Prioritisation" at bounding box center [537, 167] width 276 height 89
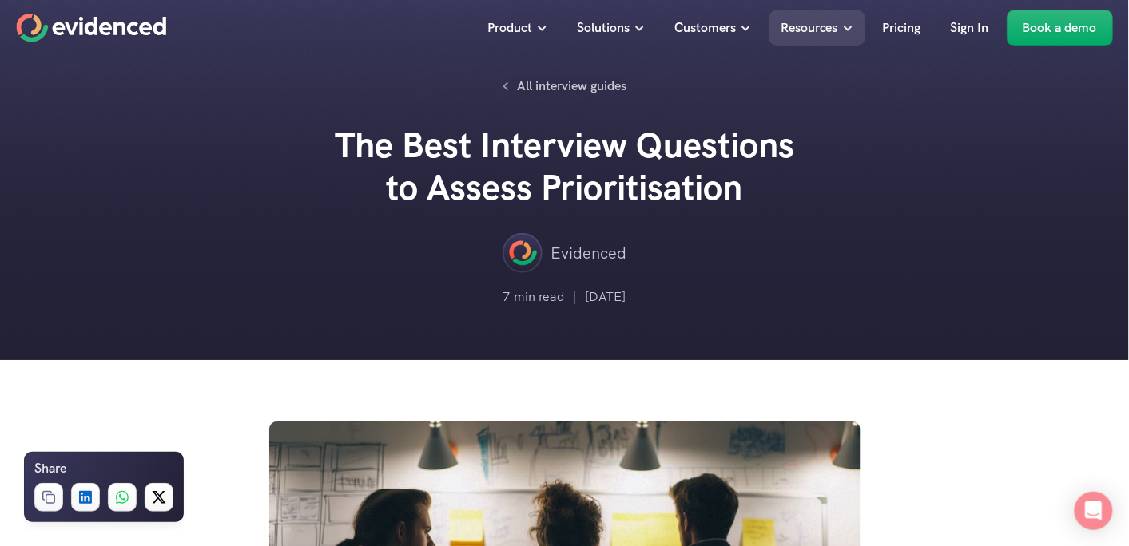
drag, startPoint x: 499, startPoint y: 177, endPoint x: 902, endPoint y: 113, distance: 408.3
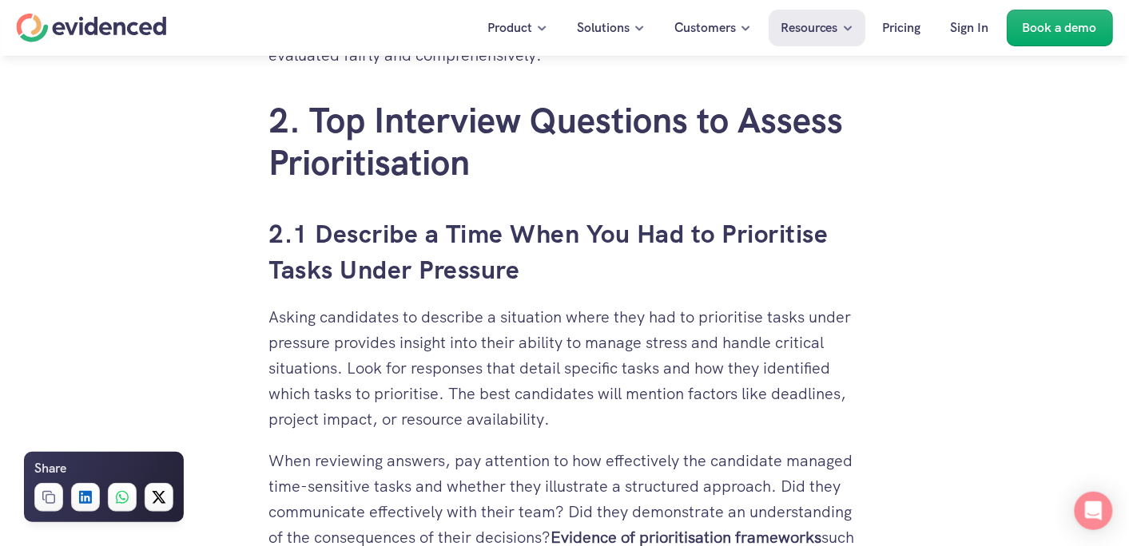
scroll to position [2553, 0]
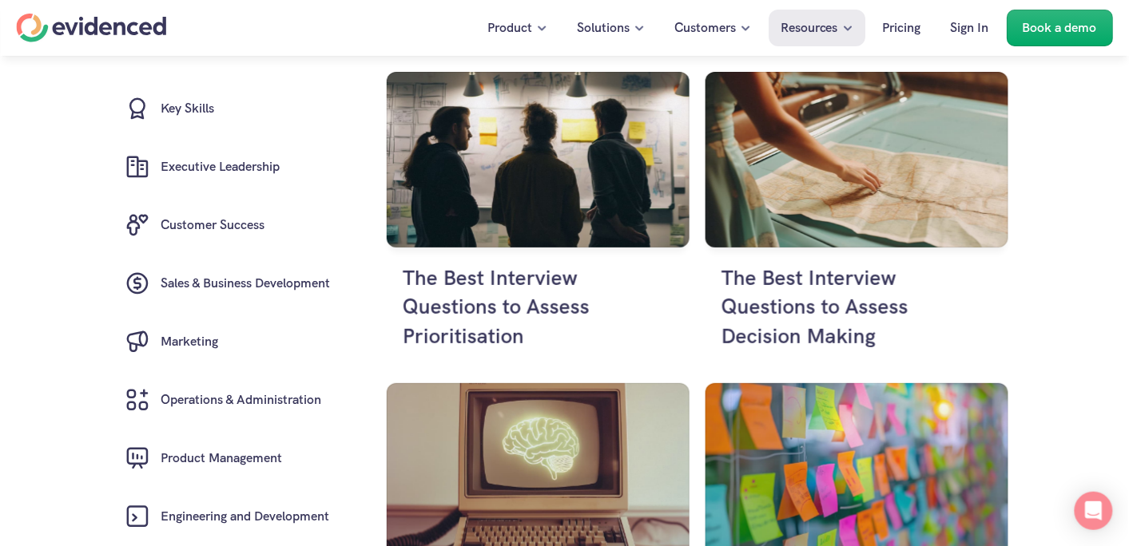
scroll to position [1686, 0]
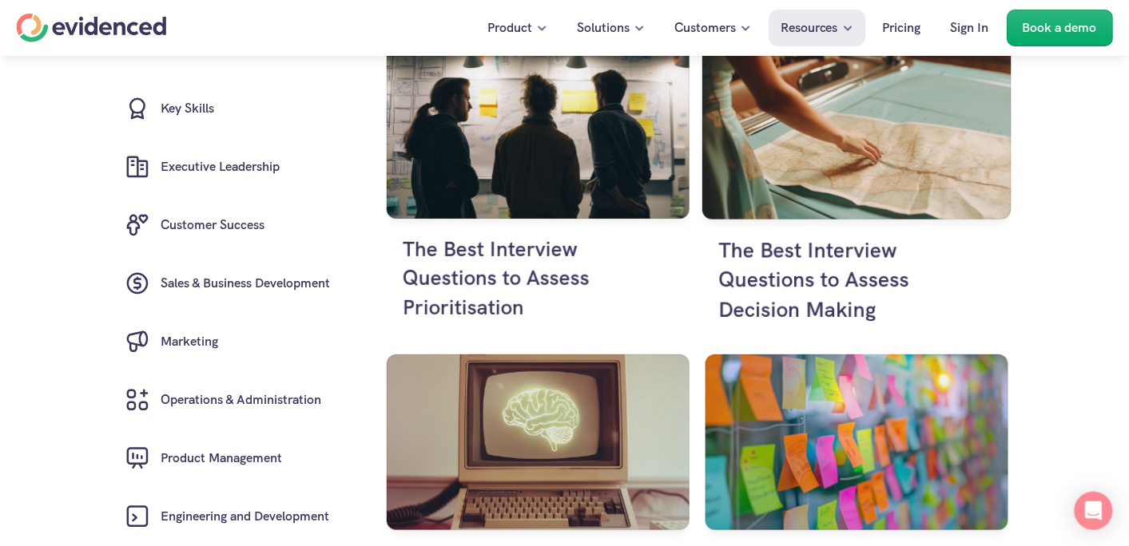
click at [752, 273] on h4 "The Best Interview Questions to Assess Decision Making" at bounding box center [856, 280] width 276 height 89
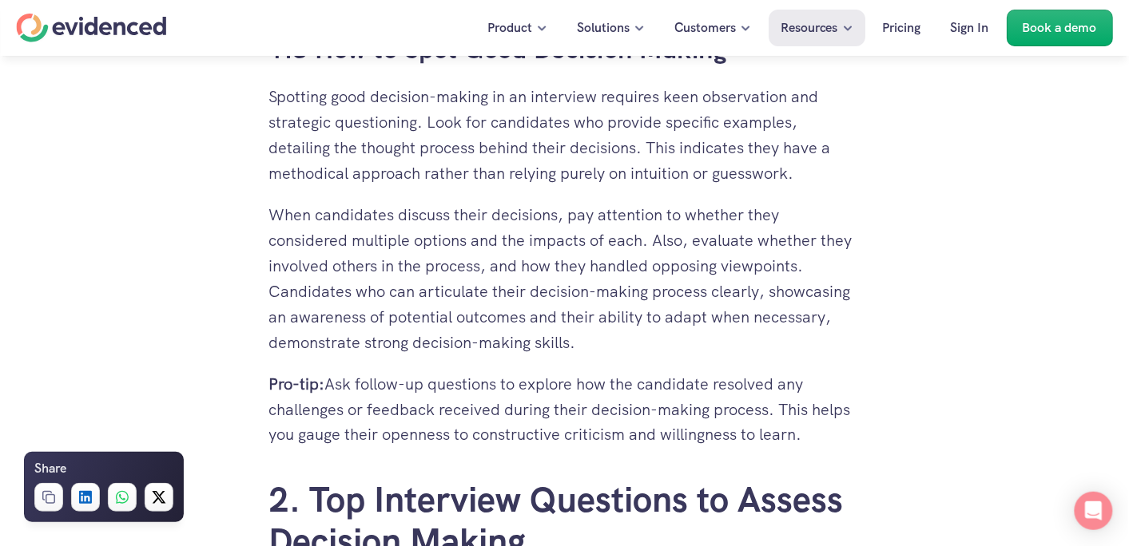
scroll to position [2070, 0]
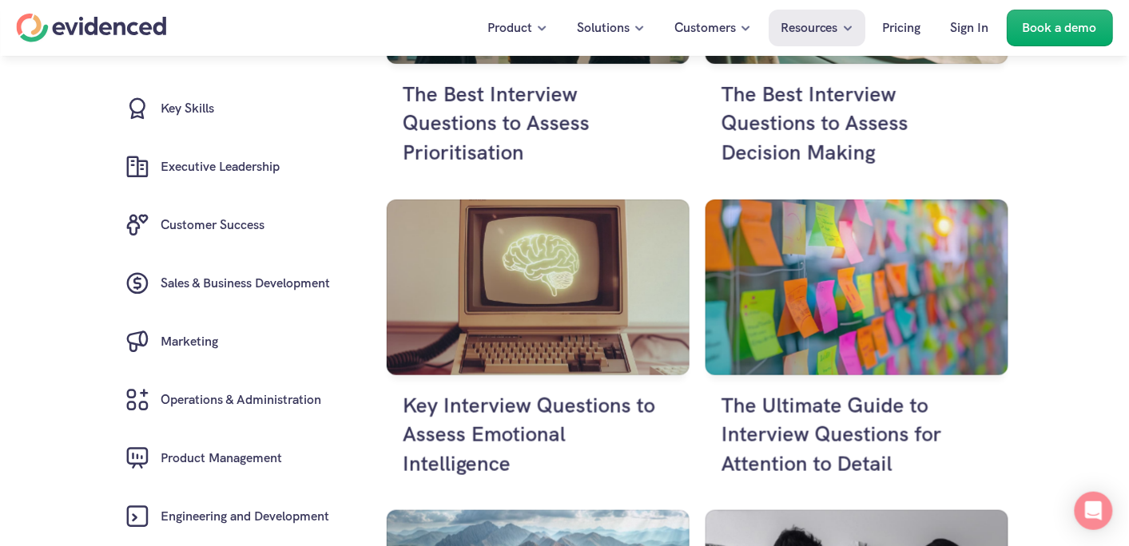
scroll to position [1997, 0]
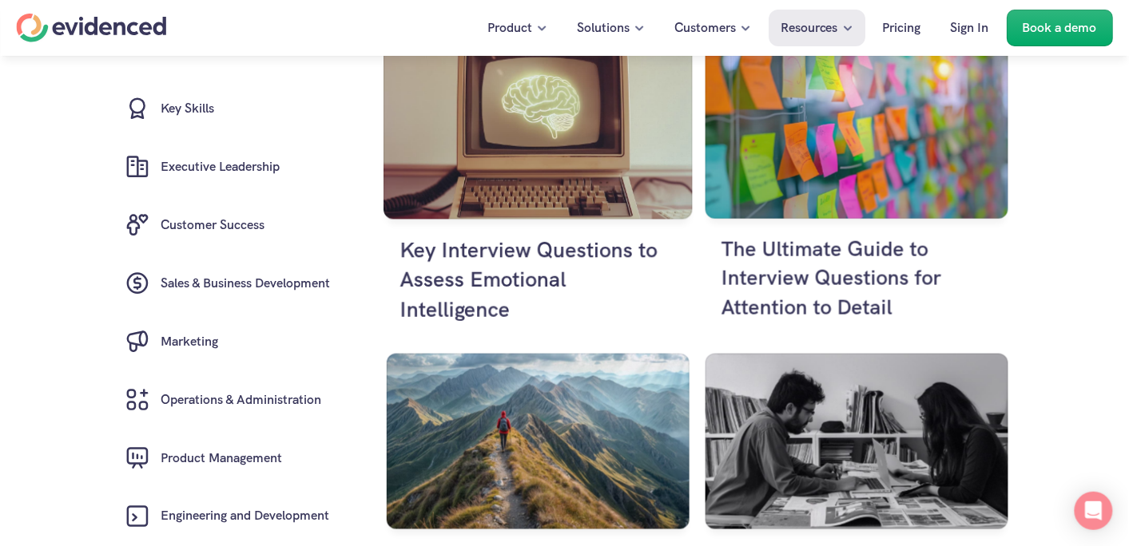
click at [513, 275] on h4 "Key Interview Questions to Assess Emotional Intelligence" at bounding box center [537, 280] width 276 height 89
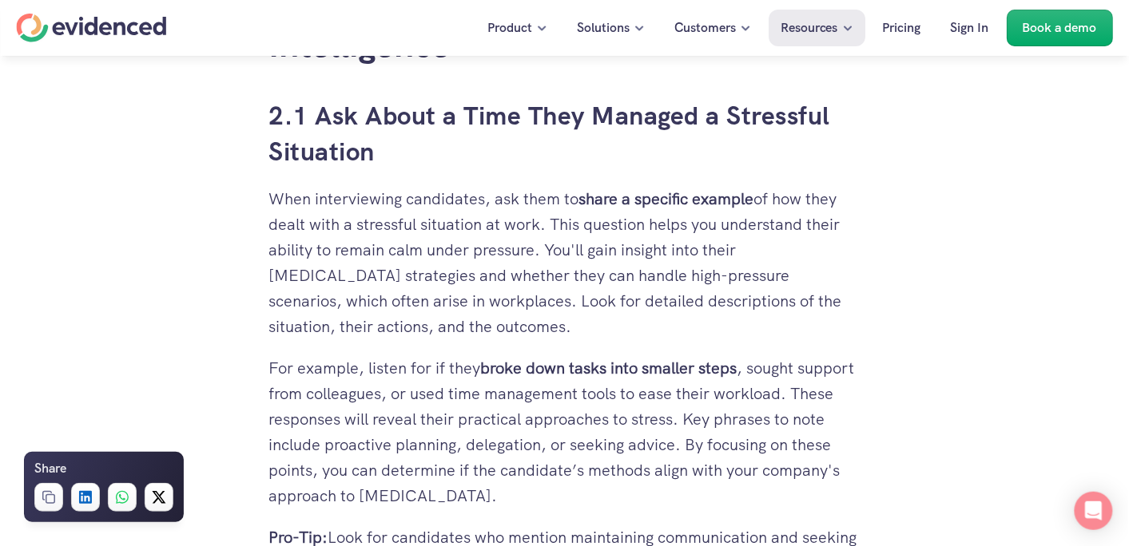
scroll to position [2420, 0]
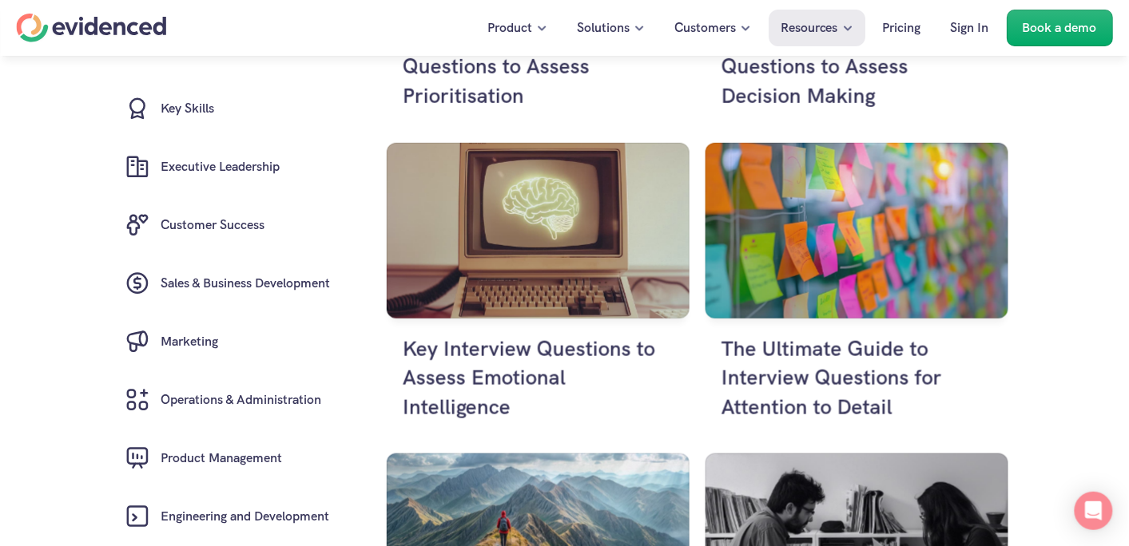
scroll to position [1912, 0]
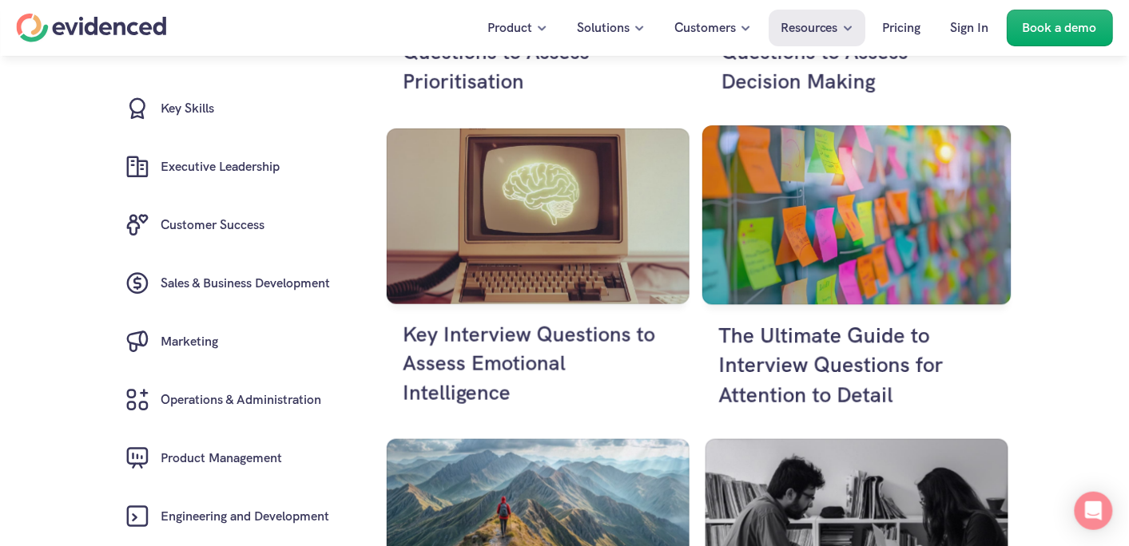
click at [801, 352] on h4 "The Ultimate Guide to Interview Questions for Attention to Detail" at bounding box center [856, 365] width 276 height 89
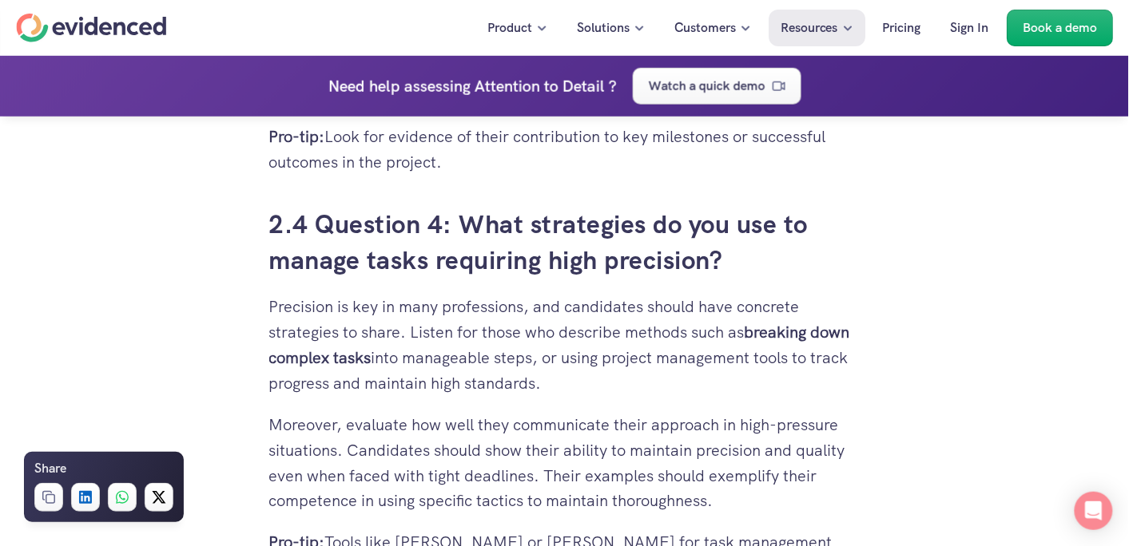
scroll to position [3660, 0]
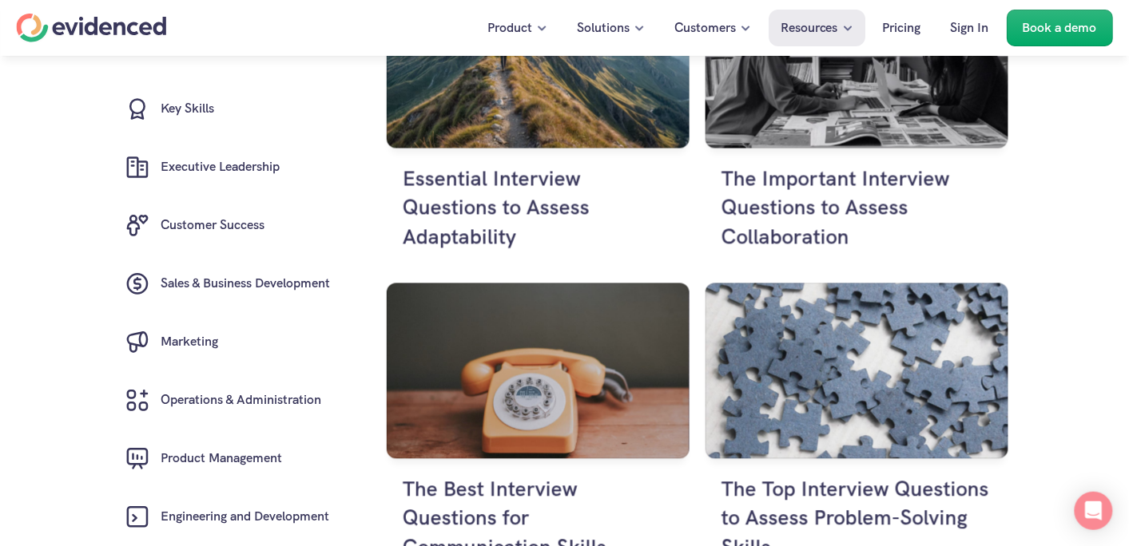
scroll to position [2393, 0]
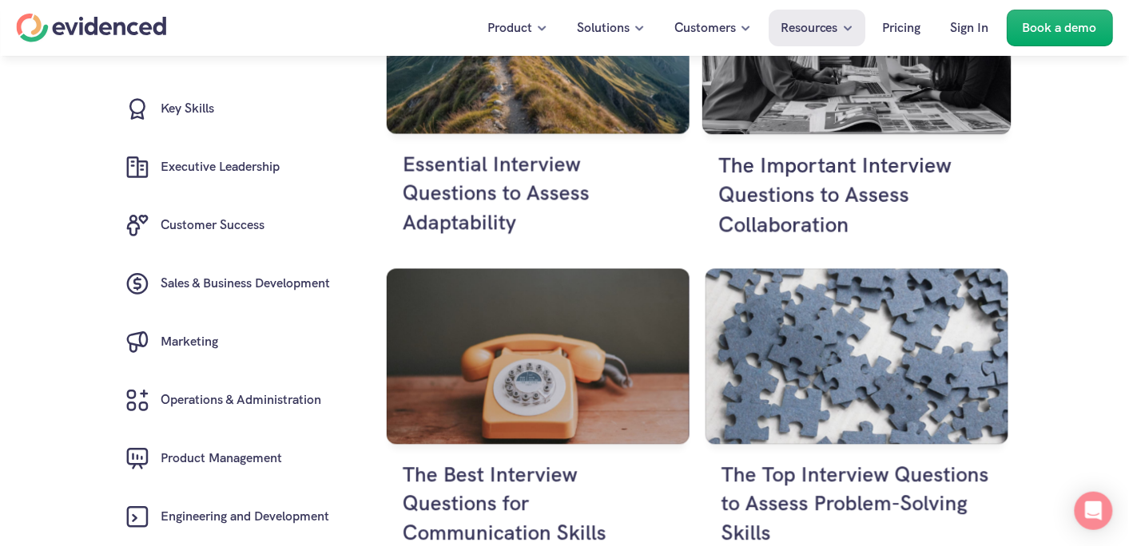
click at [839, 173] on h4 "The Important Interview Questions to Assess Collaboration" at bounding box center [856, 195] width 276 height 89
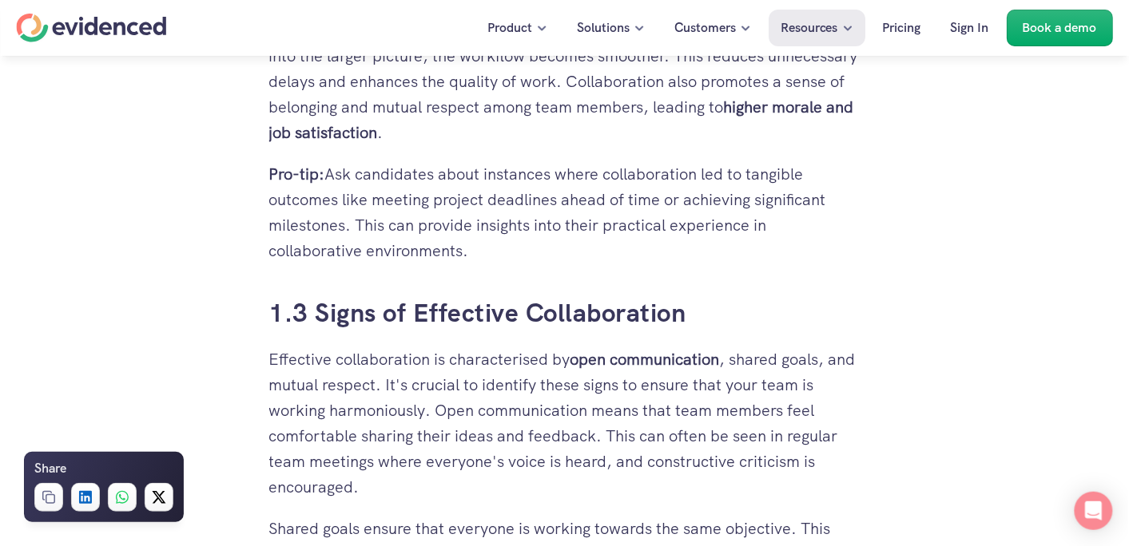
scroll to position [1869, 0]
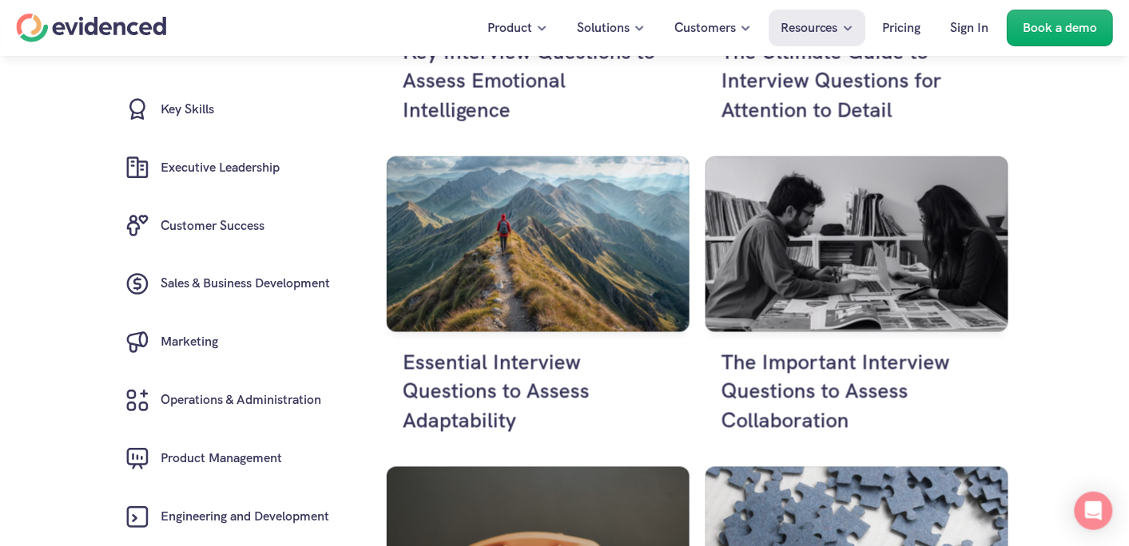
scroll to position [2209, 0]
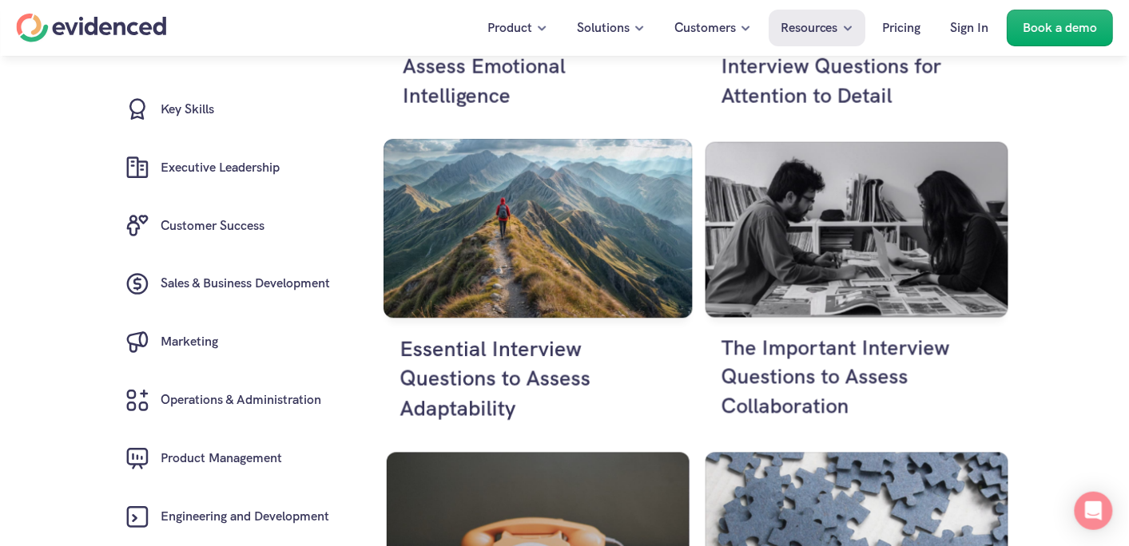
click at [499, 358] on h4 "Essential Interview Questions to Assess Adaptability" at bounding box center [537, 379] width 276 height 89
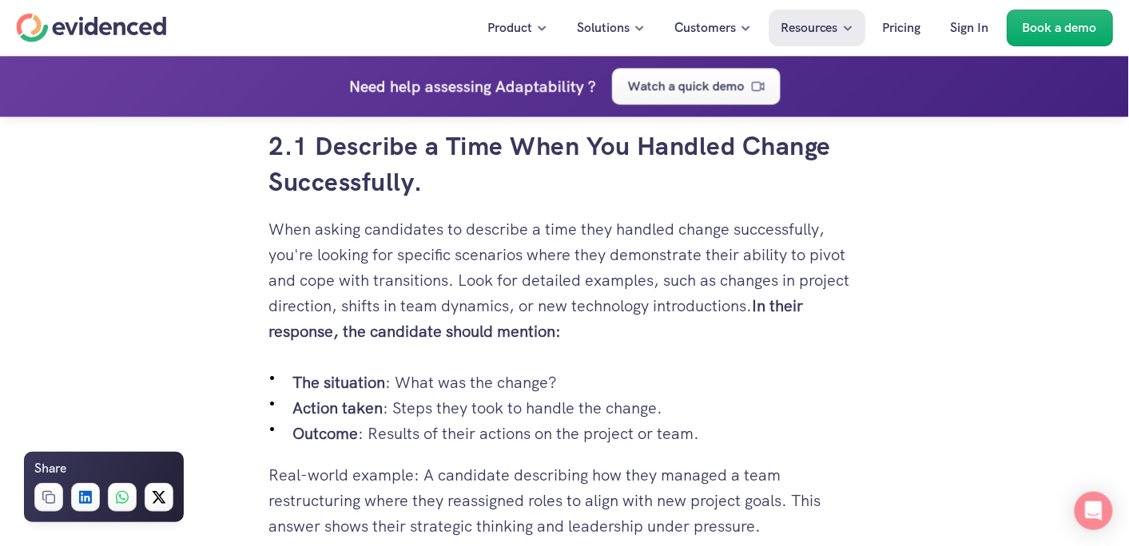
scroll to position [2744, 0]
